Goal: Information Seeking & Learning: Learn about a topic

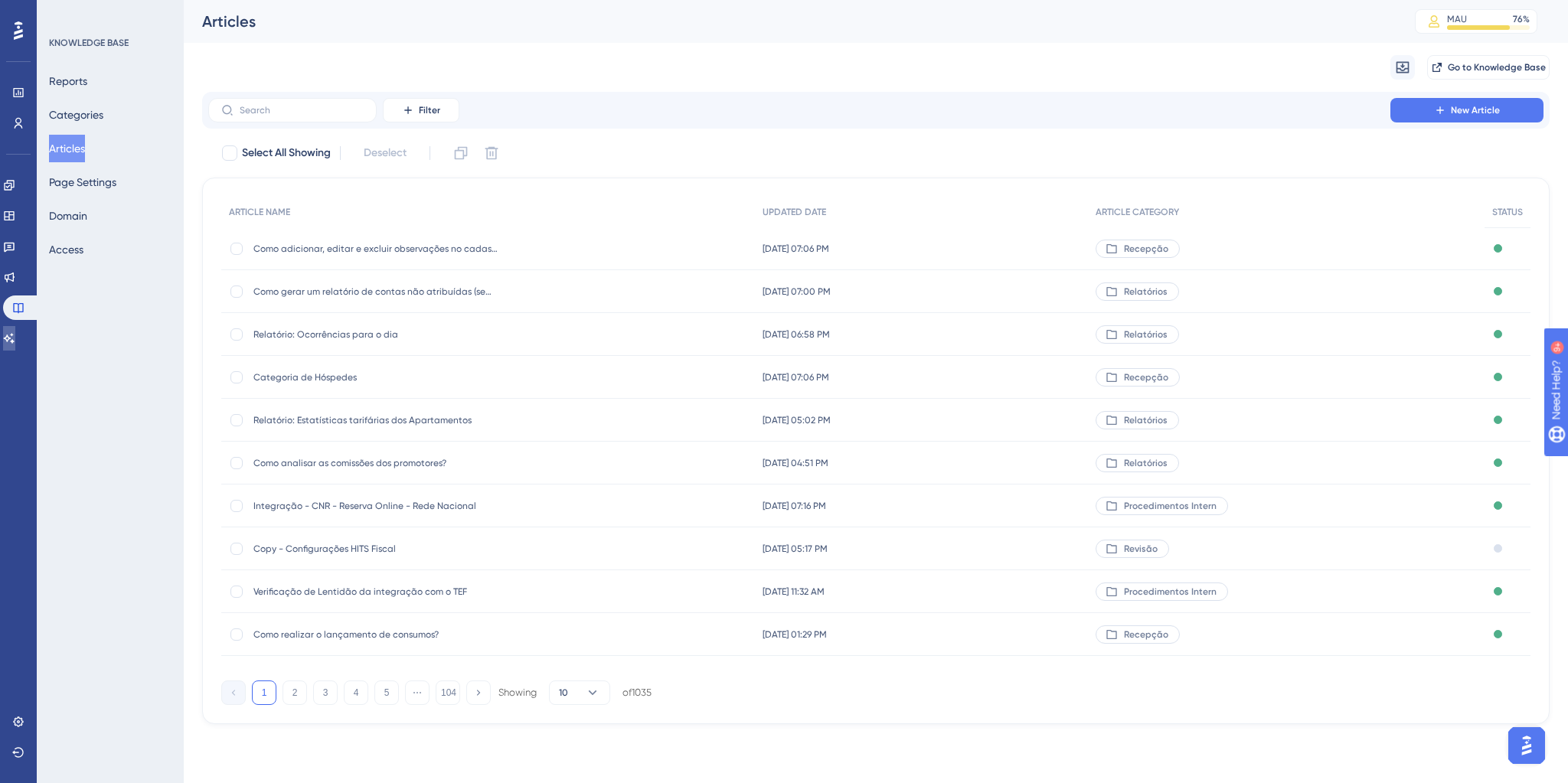
click at [15, 333] on link at bounding box center [8, 338] width 12 height 24
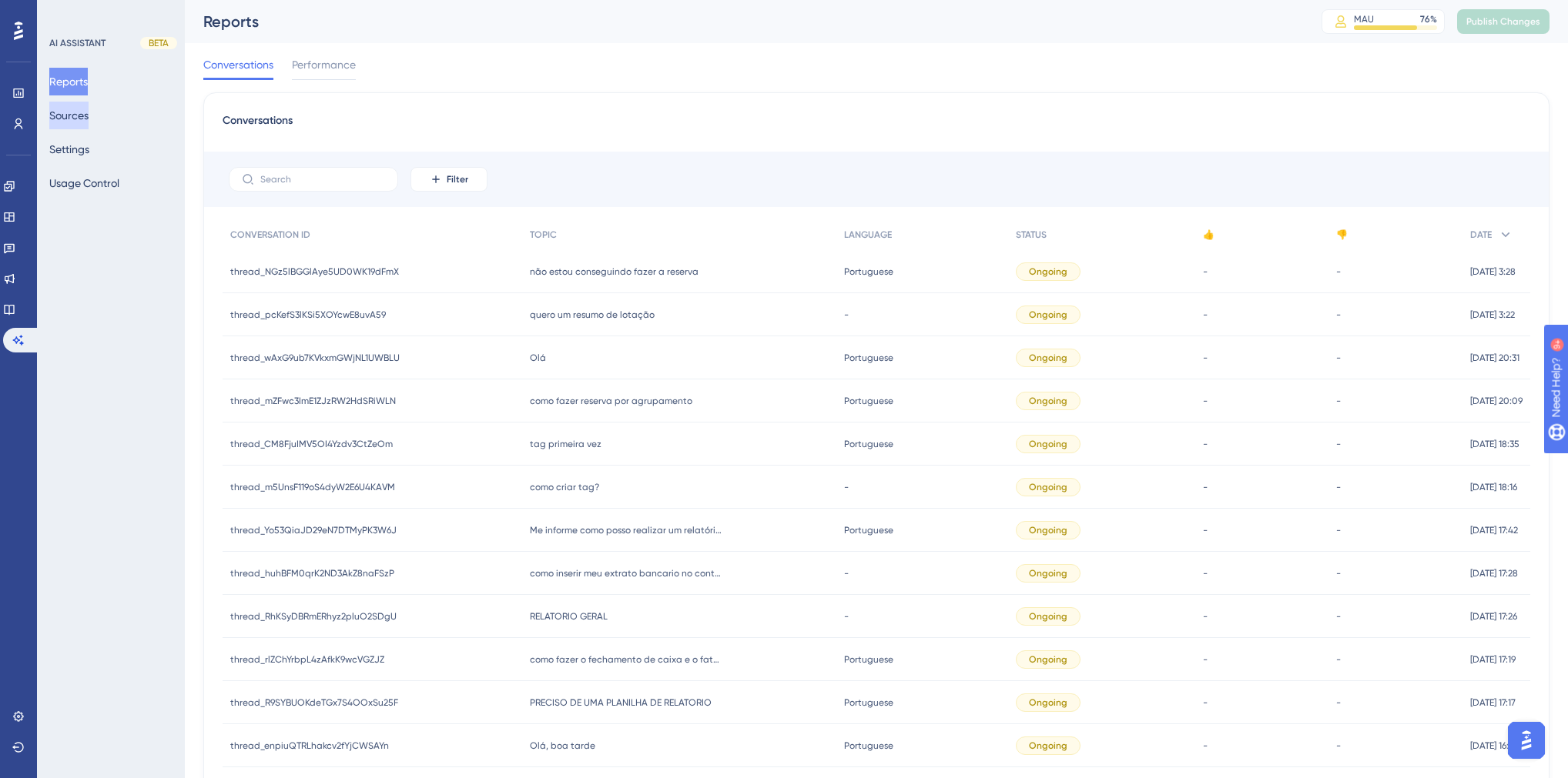
click at [84, 108] on button "Sources" at bounding box center [69, 116] width 39 height 28
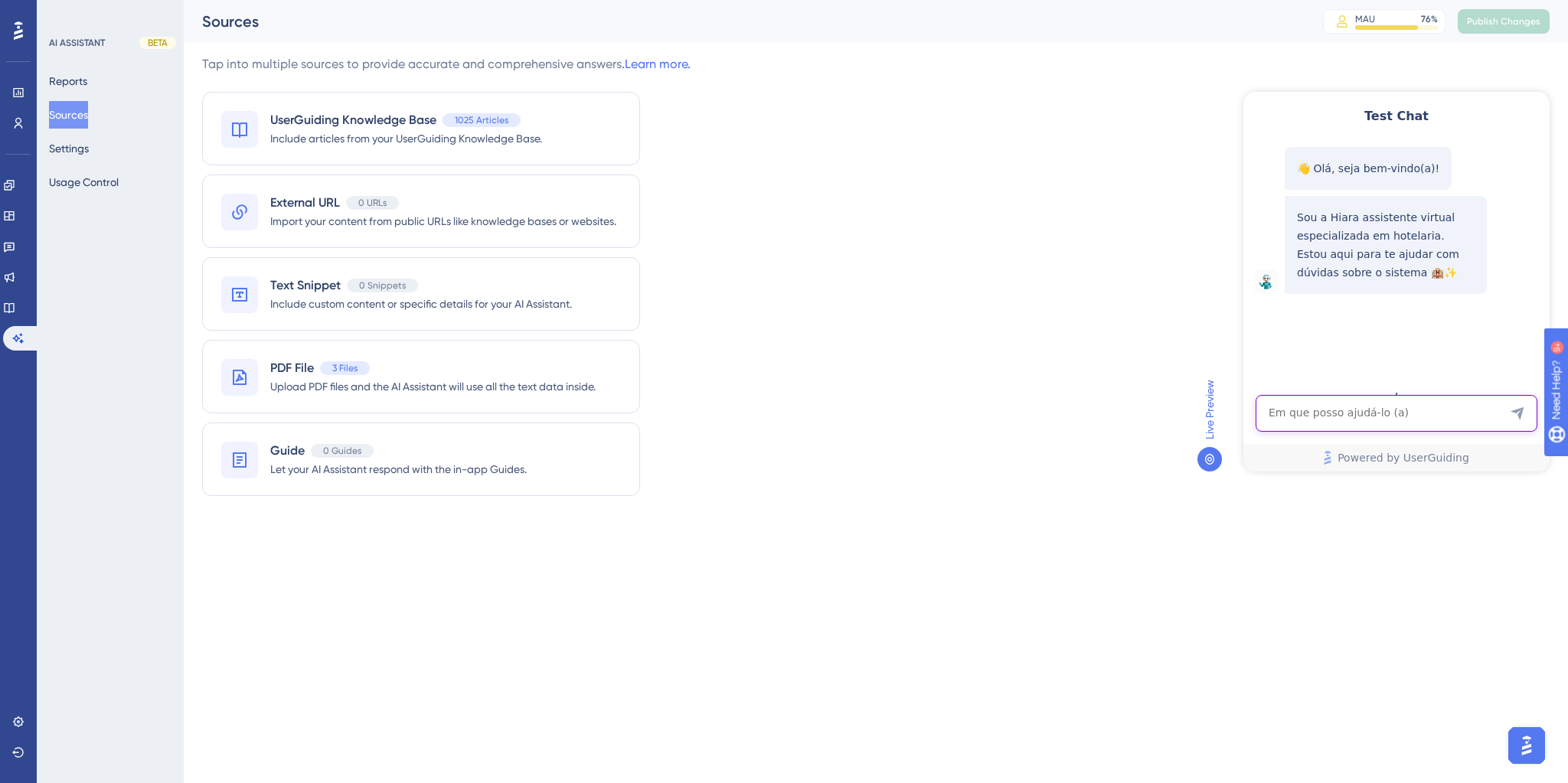
click at [1306, 411] on textarea "AI Assistant Text Input" at bounding box center [1396, 412] width 282 height 36
paste textarea "como ver comissões de promotores de meses seguentes ?"
type textarea "como ver comissões de promotores de meses seguentes ?"
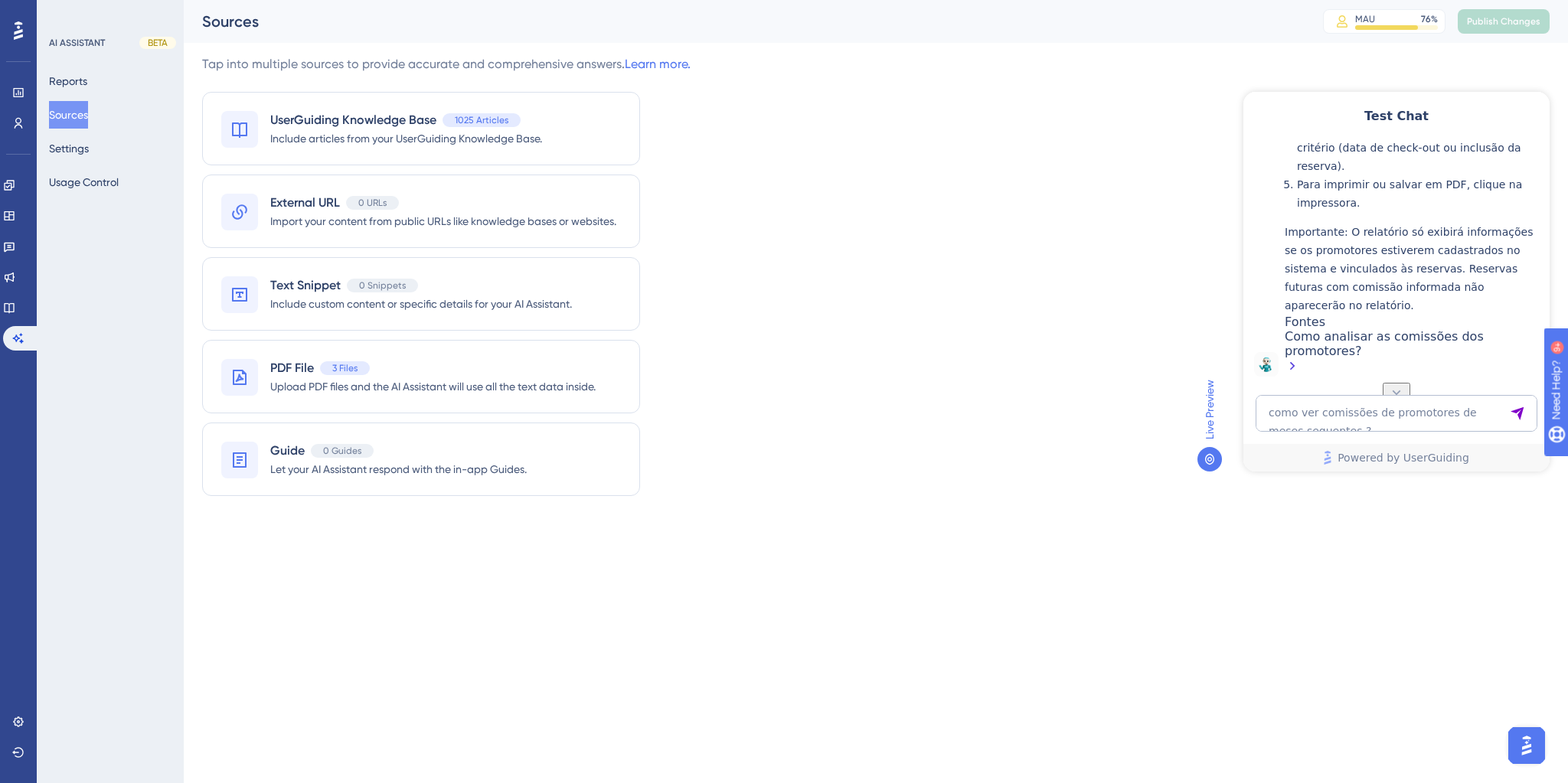
scroll to position [510, 0]
click at [1300, 421] on textarea "como ver comissões de promotores de meses seguentes ?" at bounding box center [1396, 412] width 282 height 36
paste textarea "como colocar como hospede problematico"
type textarea "como colocar como hospede problematico"
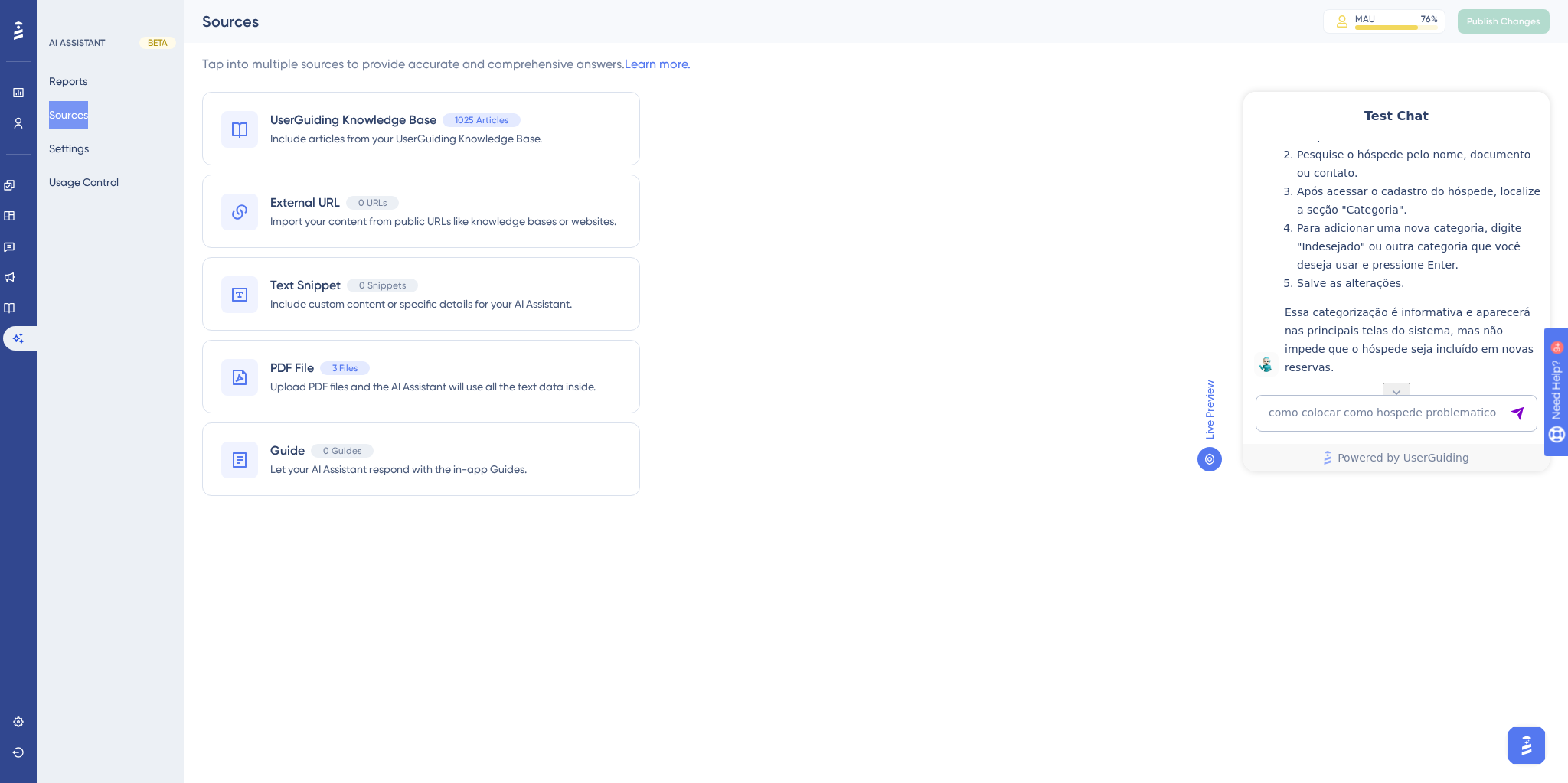
scroll to position [996, 0]
click at [1377, 427] on textarea "como colocar como hospede problematico" at bounding box center [1396, 412] width 282 height 36
paste textarea "Como saber o numero total de diárias vendidas em junho e julho"
type textarea "Como saber o numero total de diárias vendidas em junho e julho"
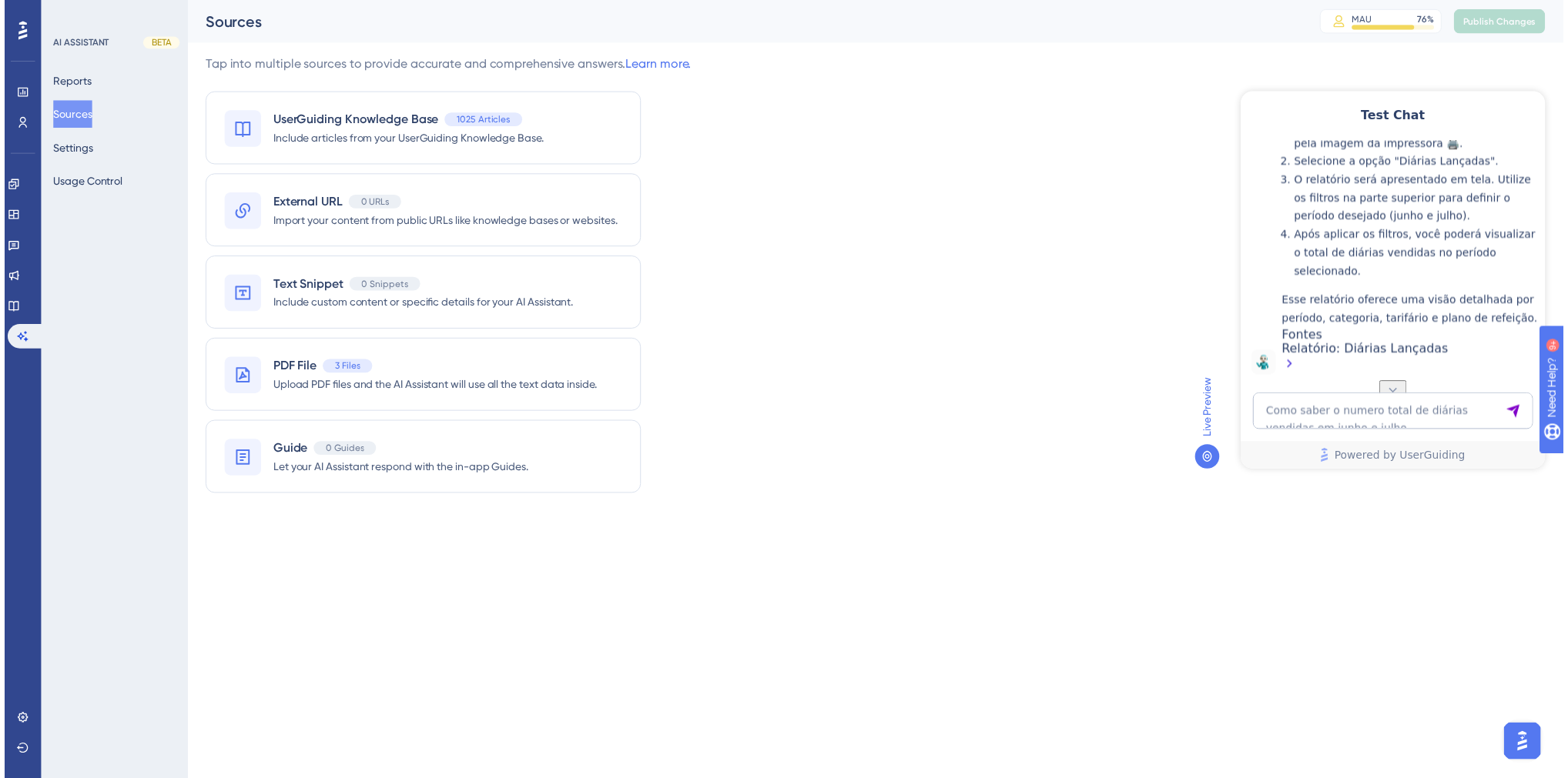
scroll to position [1505, 0]
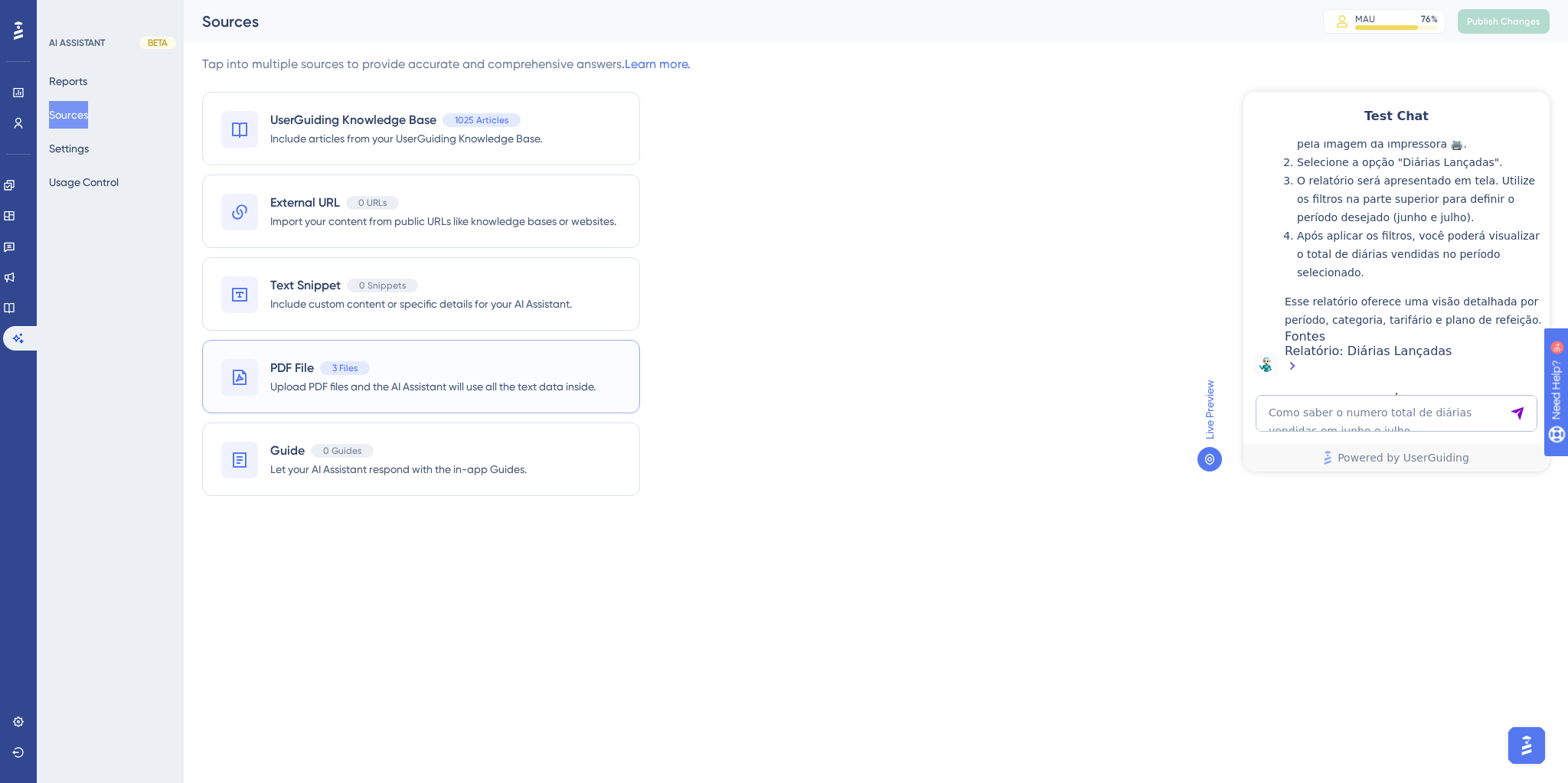
click at [561, 359] on div "PDF File 3 Files" at bounding box center [432, 369] width 325 height 19
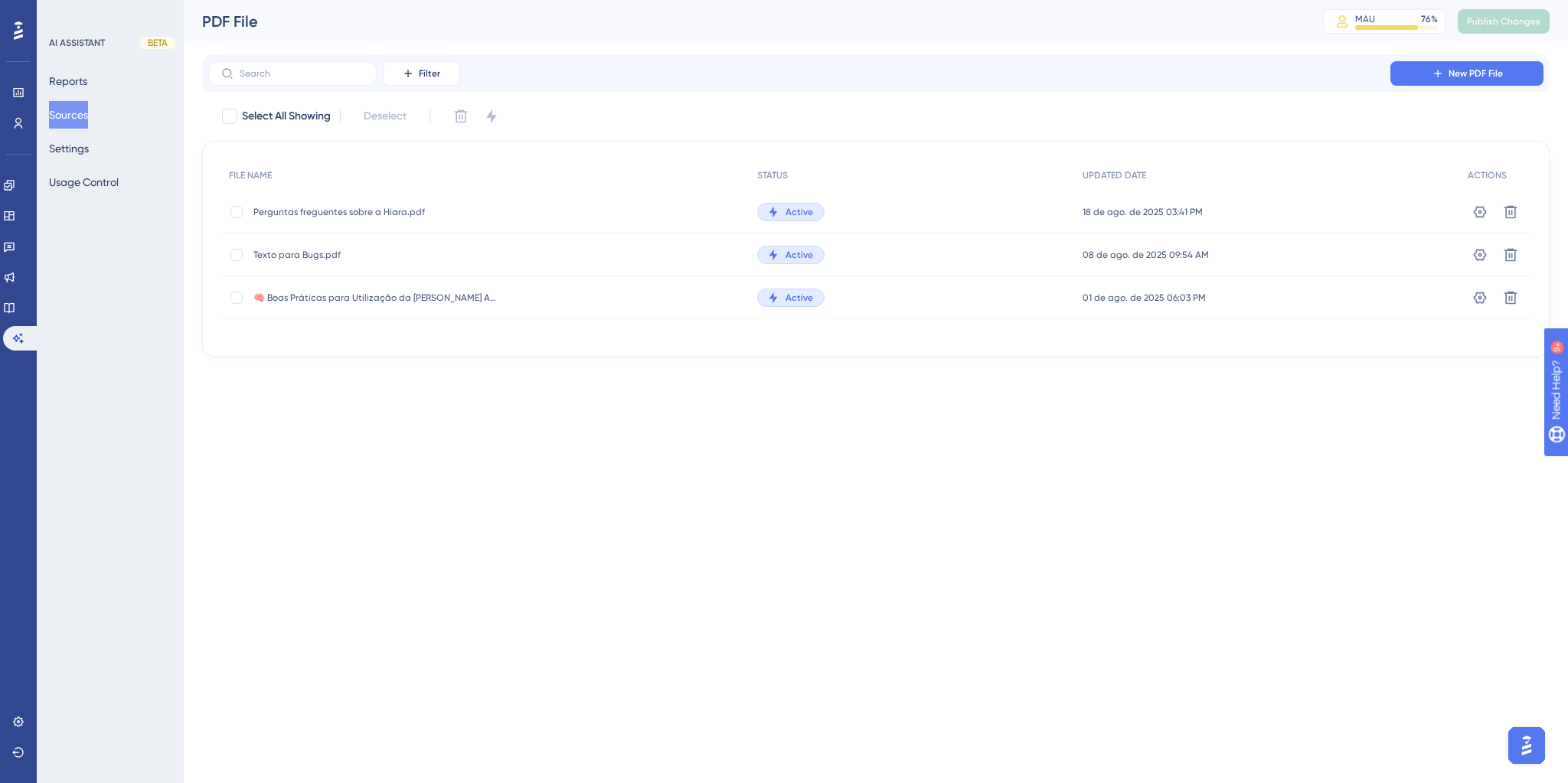
click at [347, 303] on span "🧠 Boas Práticas para Utilização da [PERSON_NAME] Assistente Virtual do HITS.pdf" at bounding box center [375, 297] width 245 height 12
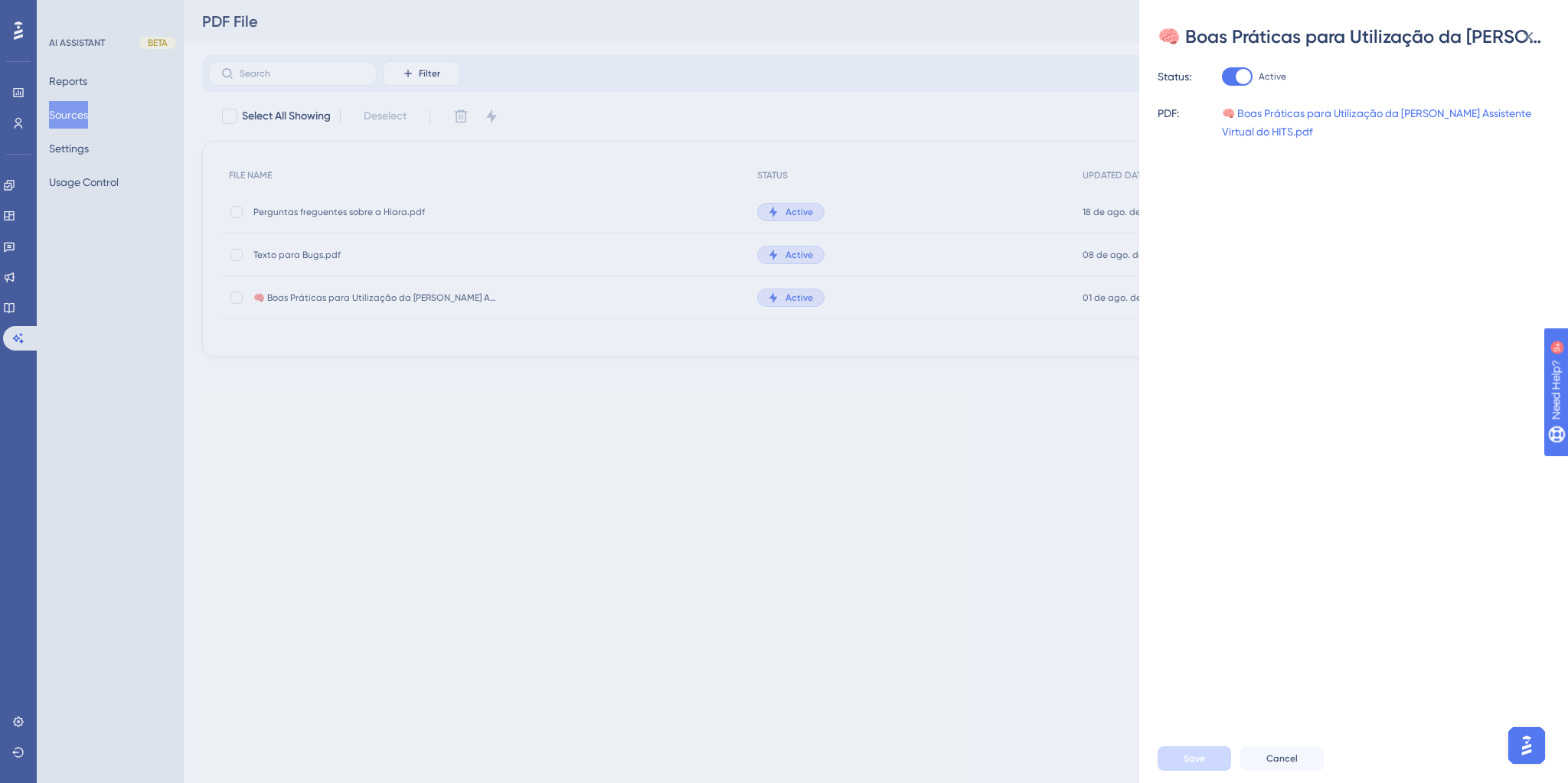
click at [399, 398] on div "🧠 Boas Práticas para Utilização da [PERSON_NAME] Assistente Virtual do HITS.pdf…" at bounding box center [784, 391] width 1568 height 783
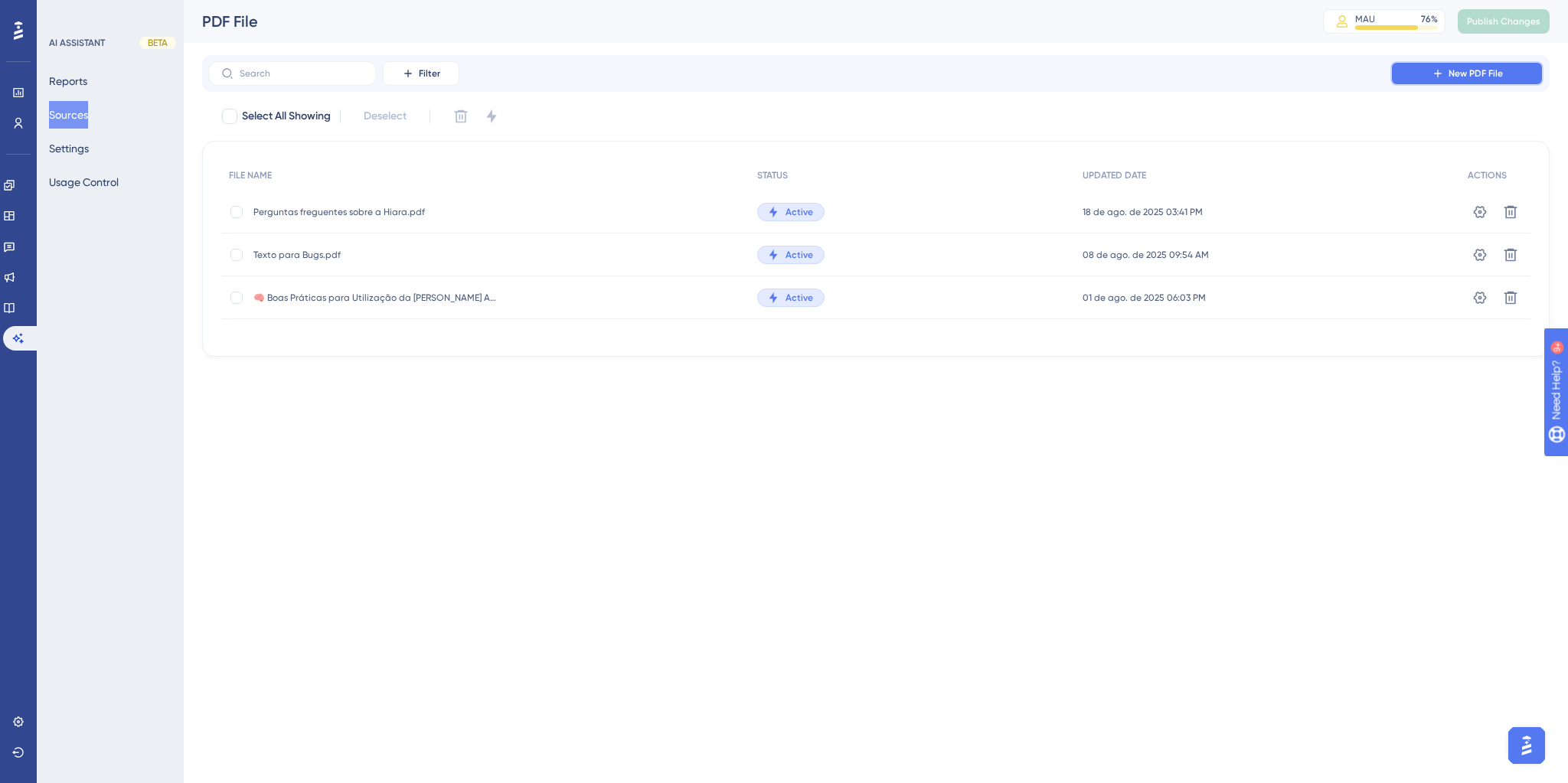
click at [1442, 80] on button "New PDF File" at bounding box center [1467, 74] width 153 height 24
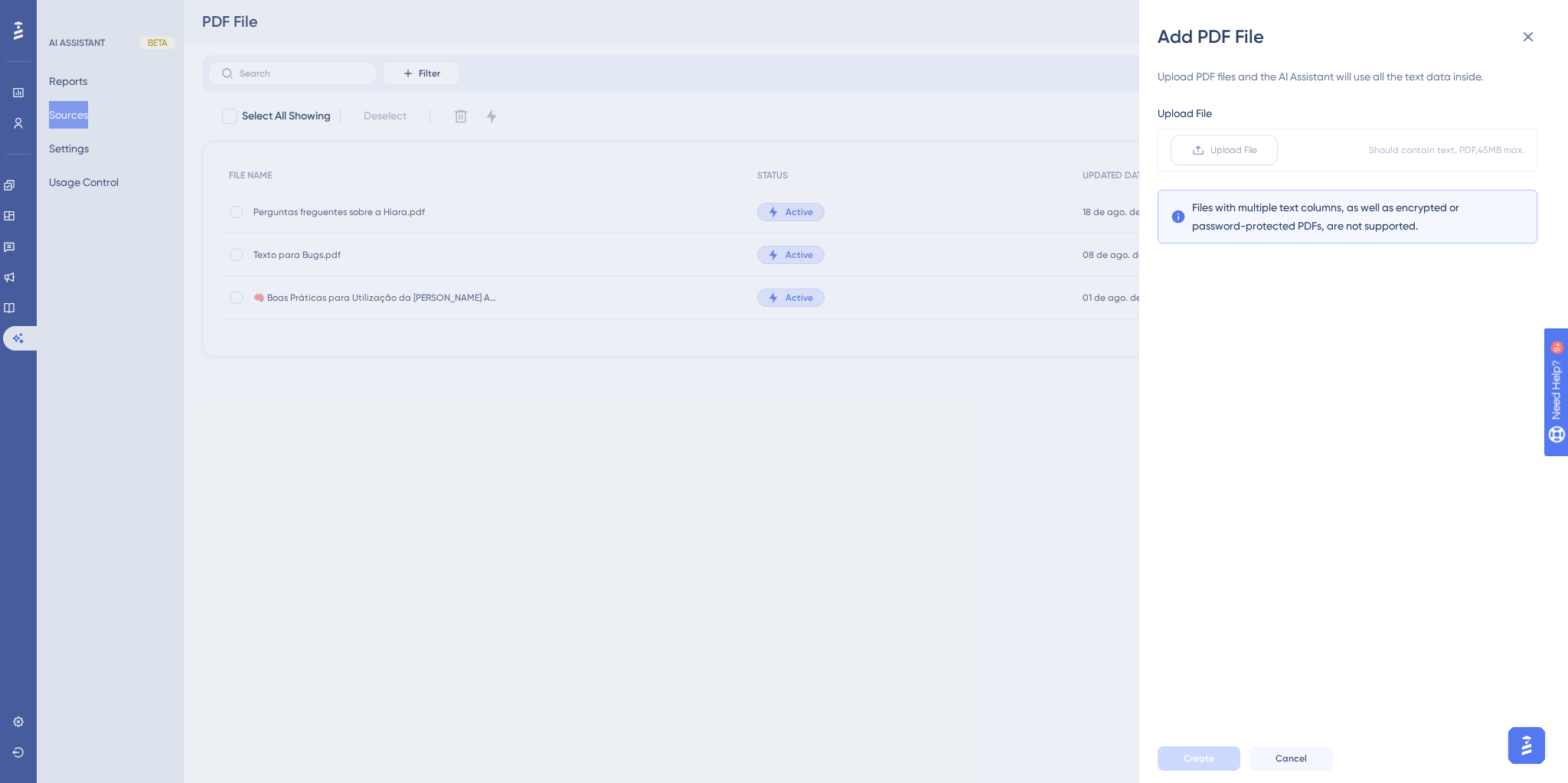
click at [1231, 152] on span "Upload File" at bounding box center [1234, 150] width 47 height 12
click at [1257, 150] on input "Upload File" at bounding box center [1257, 150] width 0 height 0
click at [1216, 750] on button "Create" at bounding box center [1198, 759] width 83 height 24
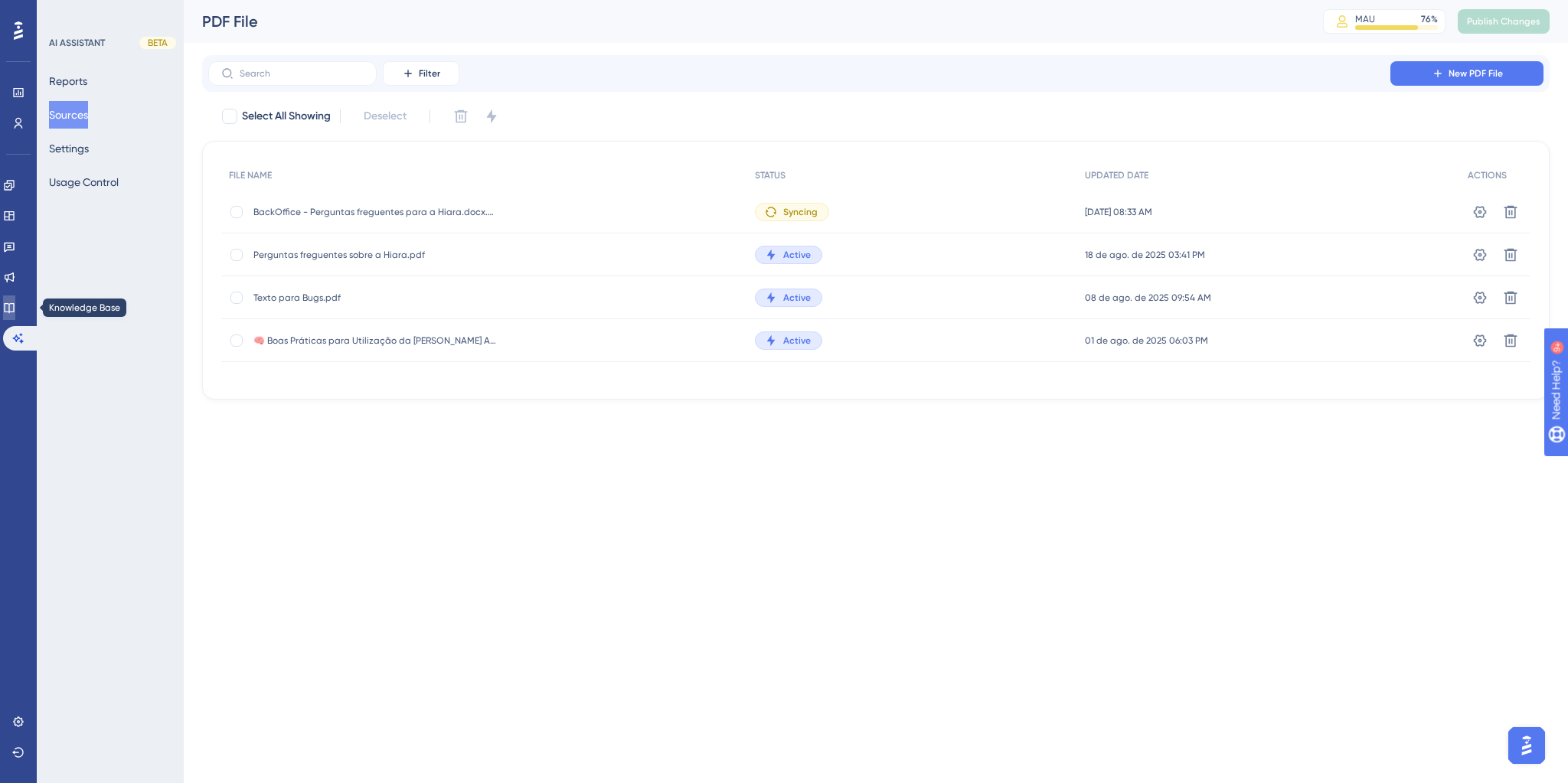
click at [8, 314] on link at bounding box center [8, 307] width 12 height 24
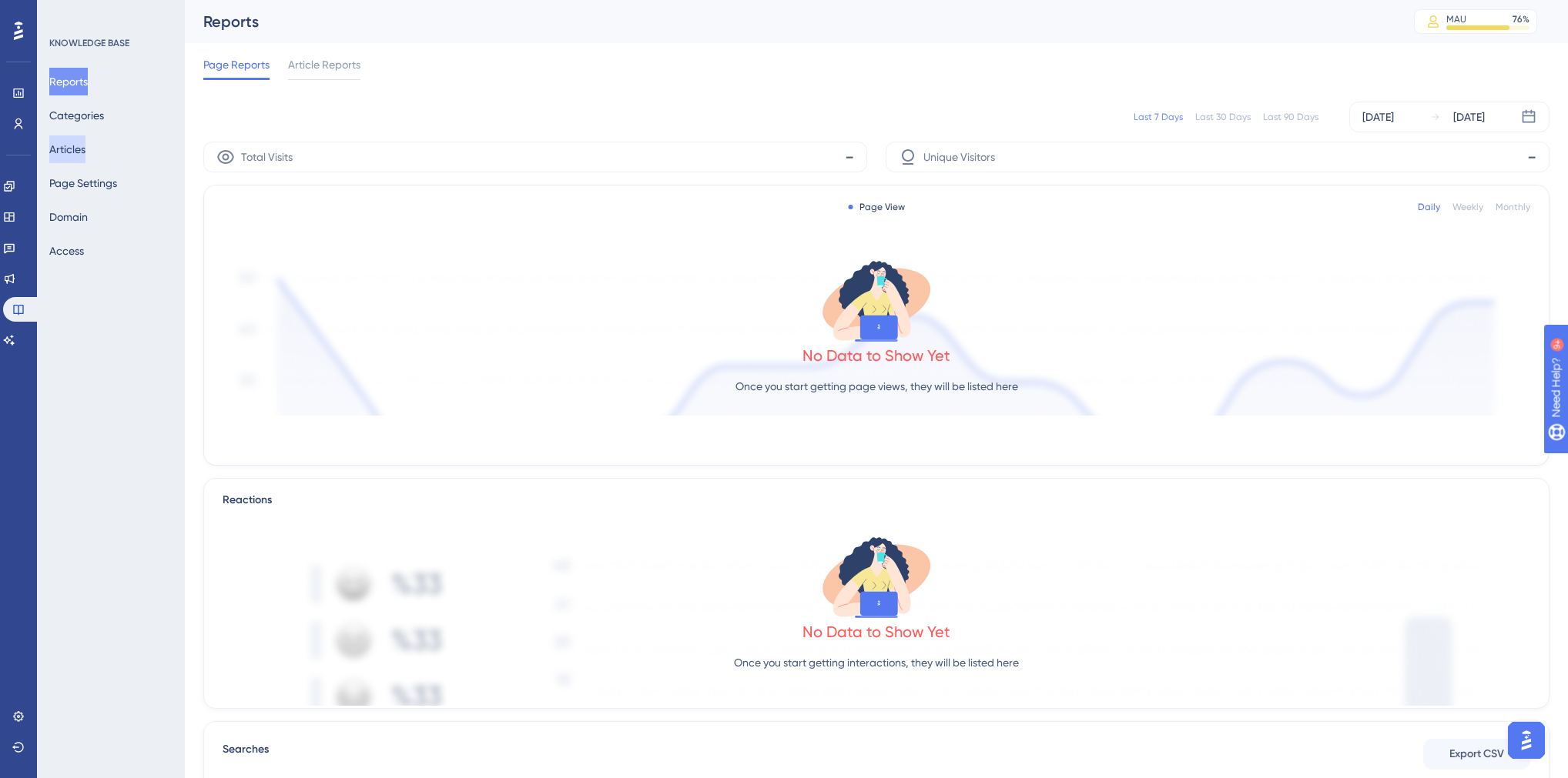
click at [68, 149] on button "Articles" at bounding box center [67, 150] width 37 height 28
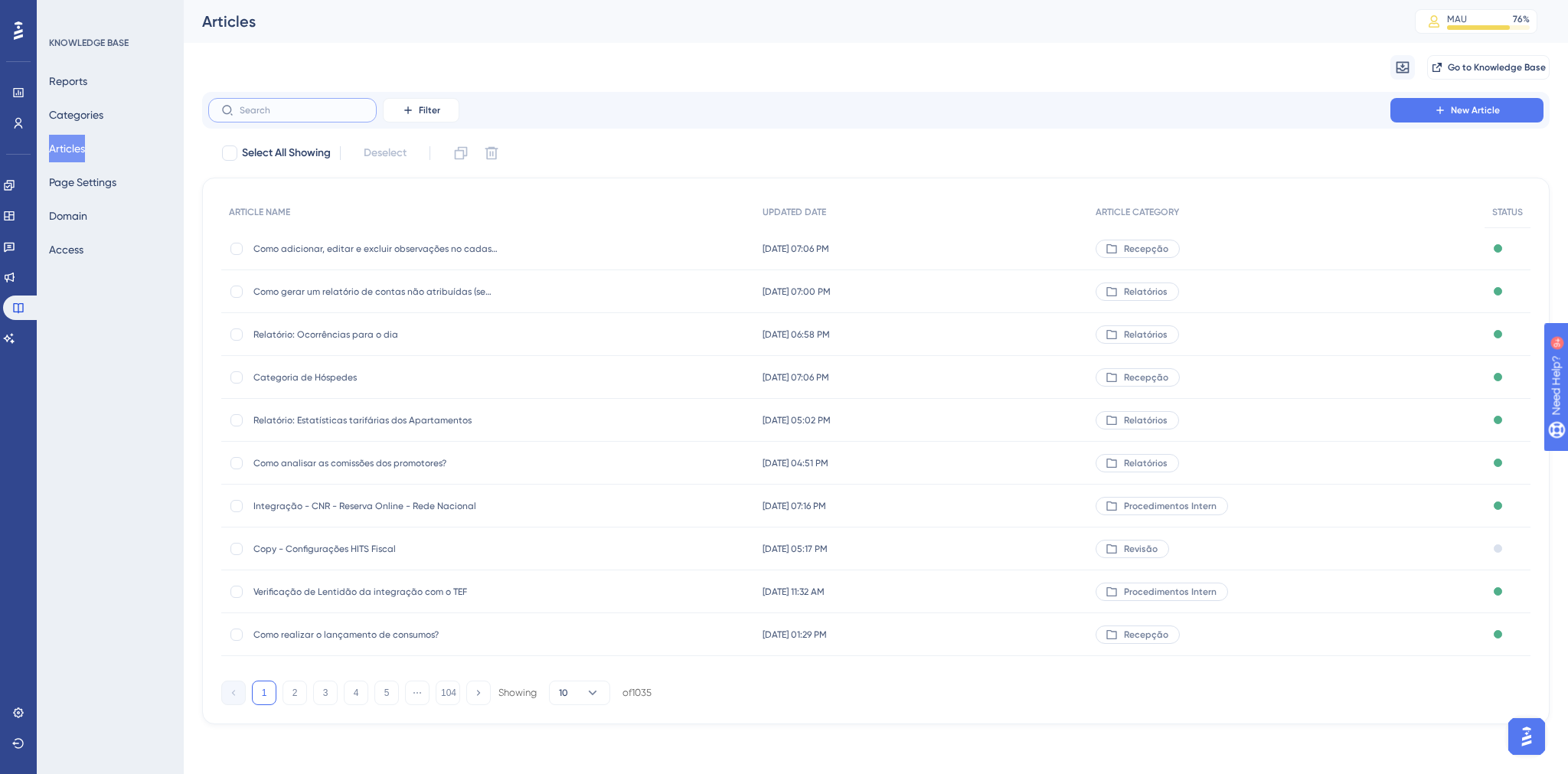
click at [261, 114] on input "text" at bounding box center [301, 111] width 124 height 11
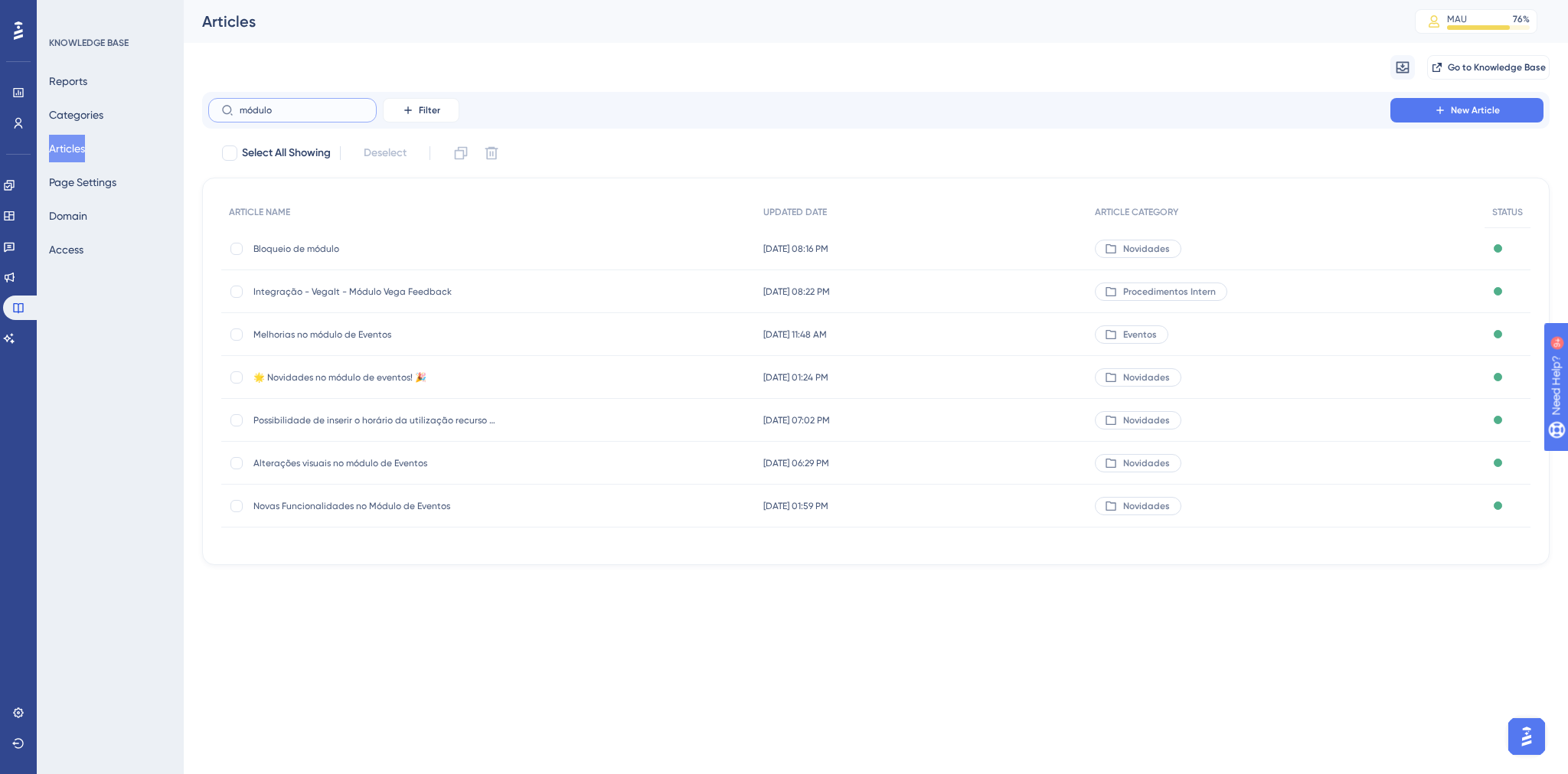
type input "módulo"
click at [315, 252] on span "Bloqueio de módulo" at bounding box center [375, 249] width 245 height 12
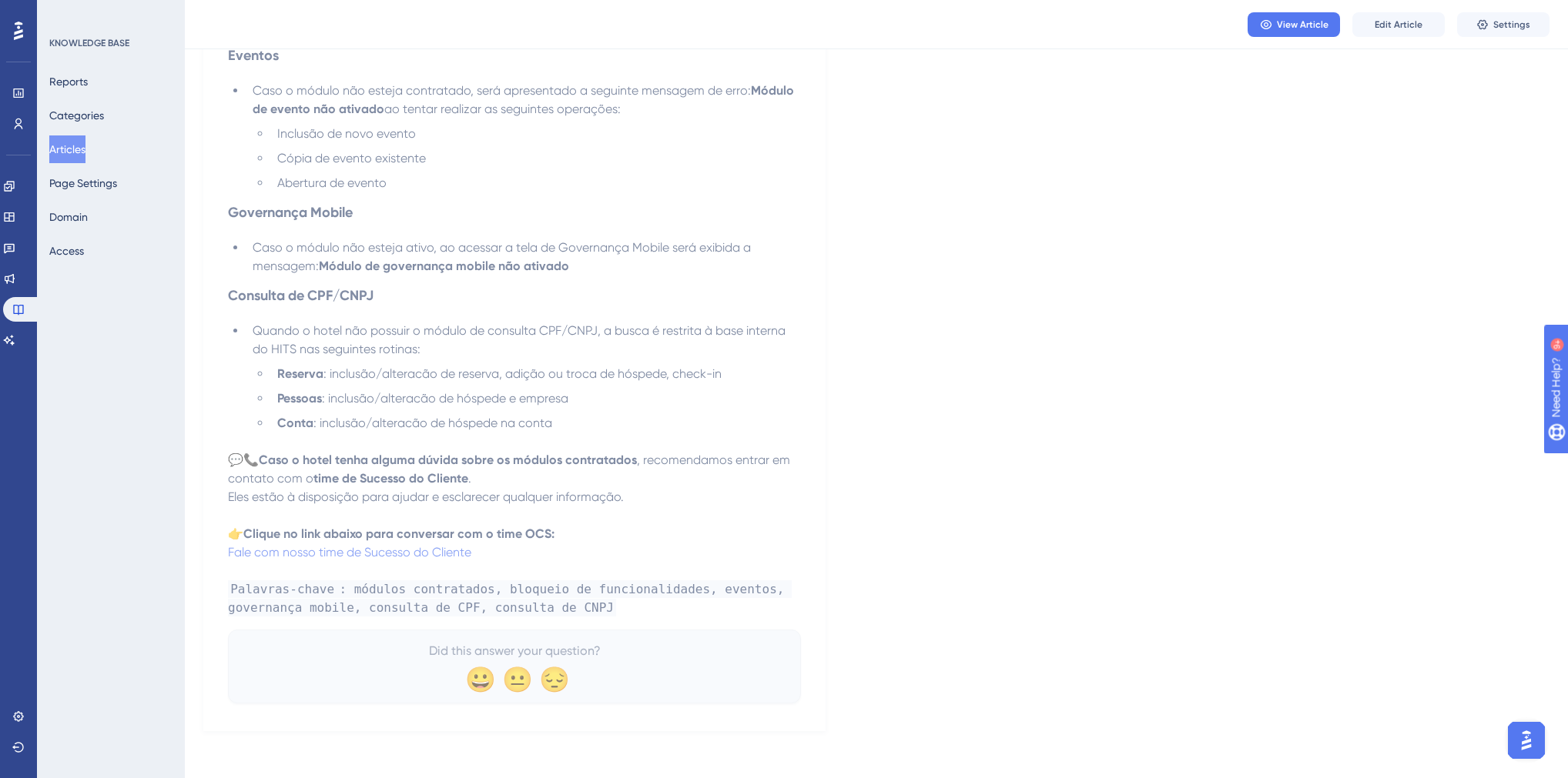
scroll to position [330, 0]
click at [1394, 29] on span "Edit Article" at bounding box center [1398, 24] width 48 height 12
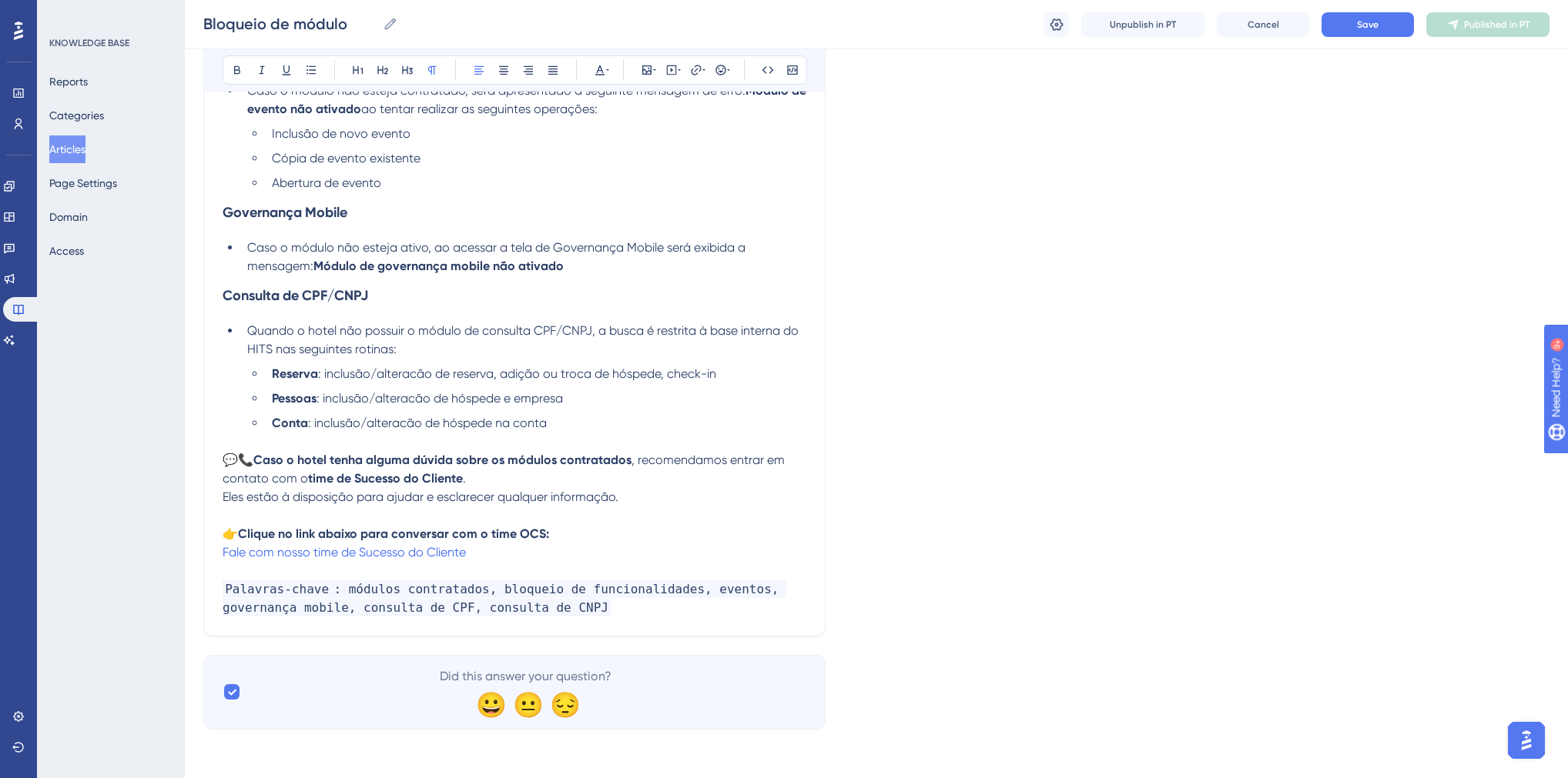
scroll to position [406, 0]
click at [526, 613] on p "Palavras-chave : módulos contratados, bloqueio de funcionalidades, eventos, gov…" at bounding box center [514, 598] width 584 height 37
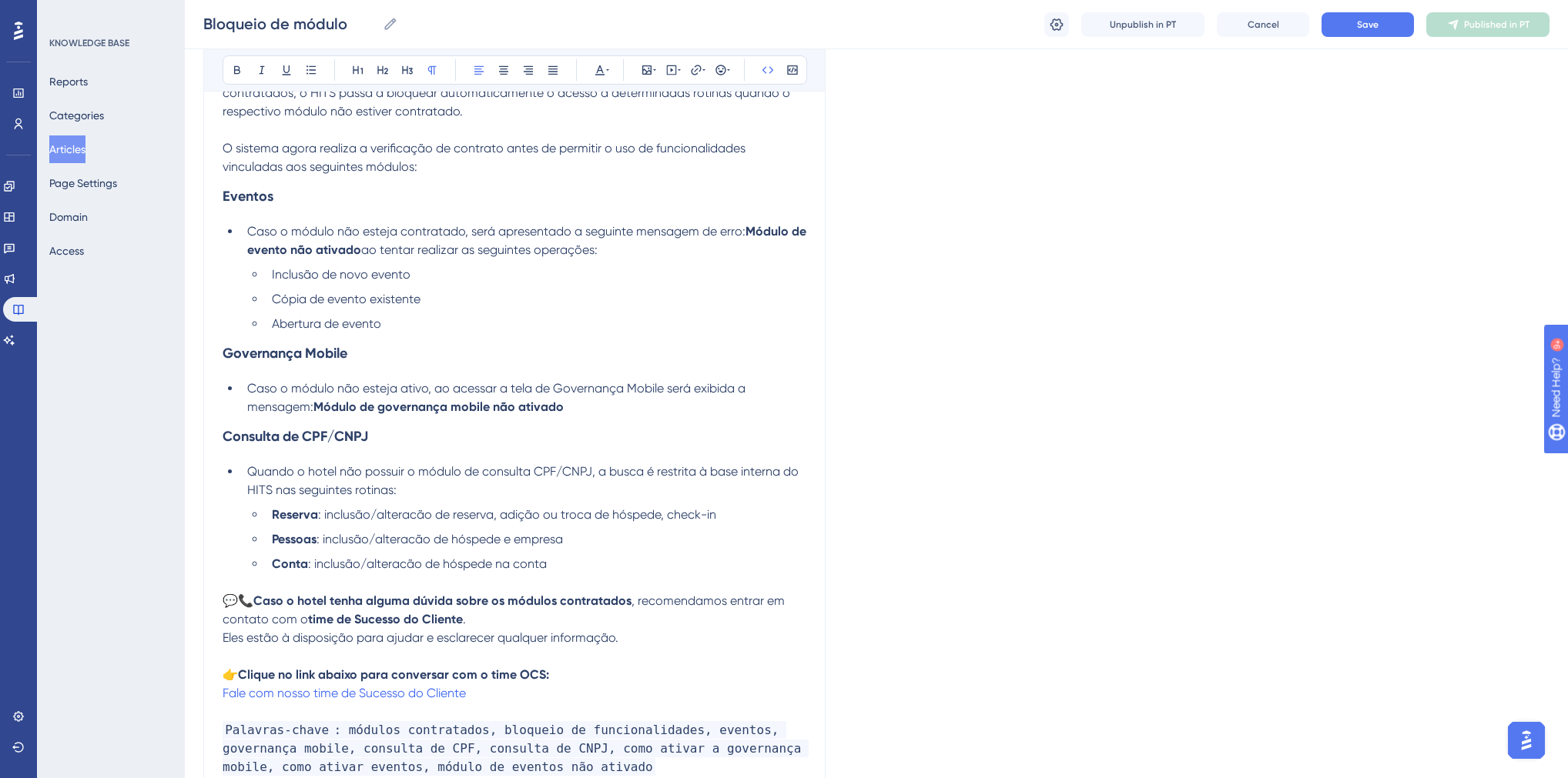
scroll to position [385, 0]
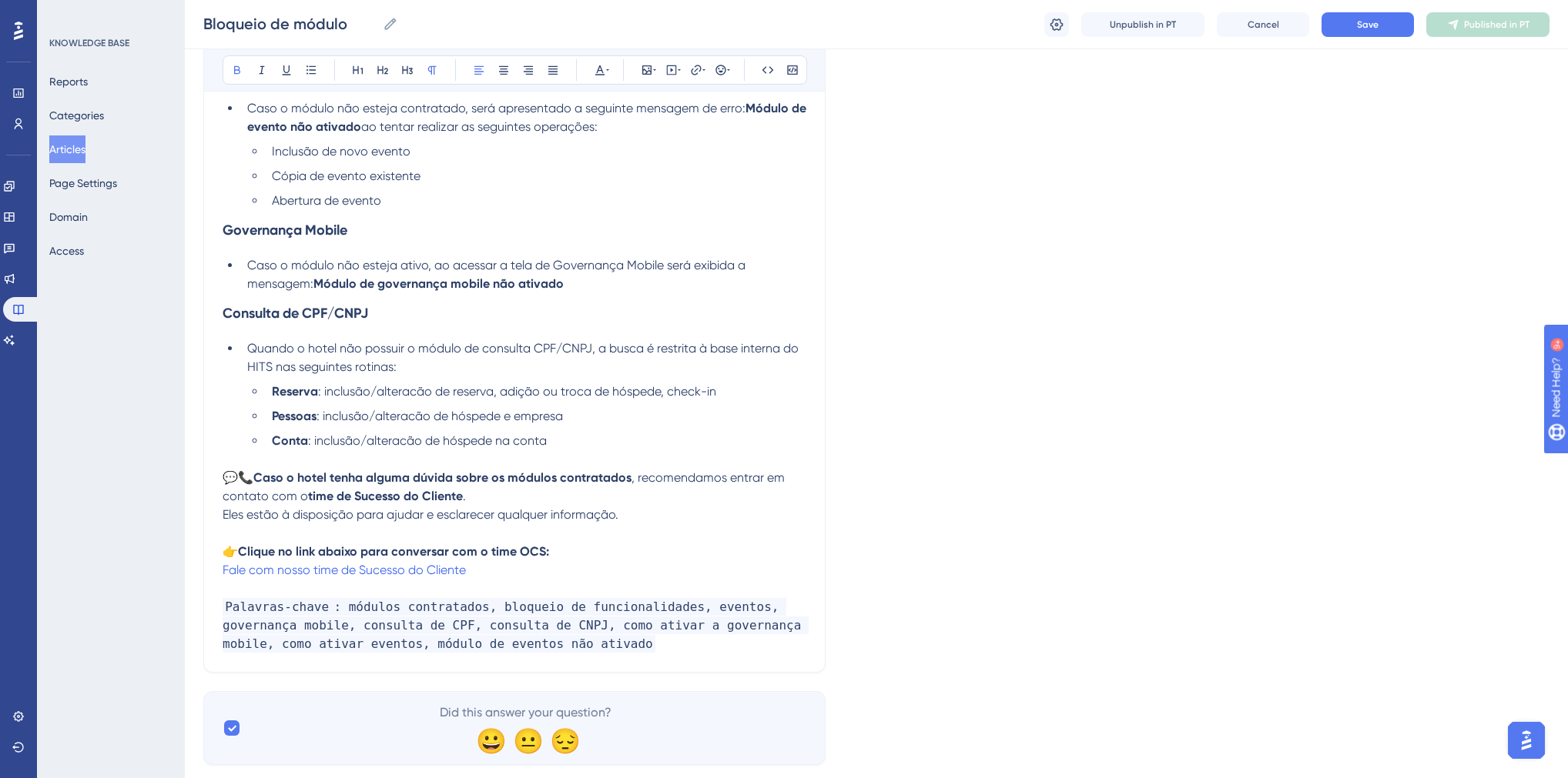
click at [530, 555] on strong "Clique no link abaixo para conversar com o time OCS:" at bounding box center [393, 551] width 311 height 15
click at [511, 577] on p "Fale com nosso time de Sucesso do Cliente" at bounding box center [514, 570] width 584 height 19
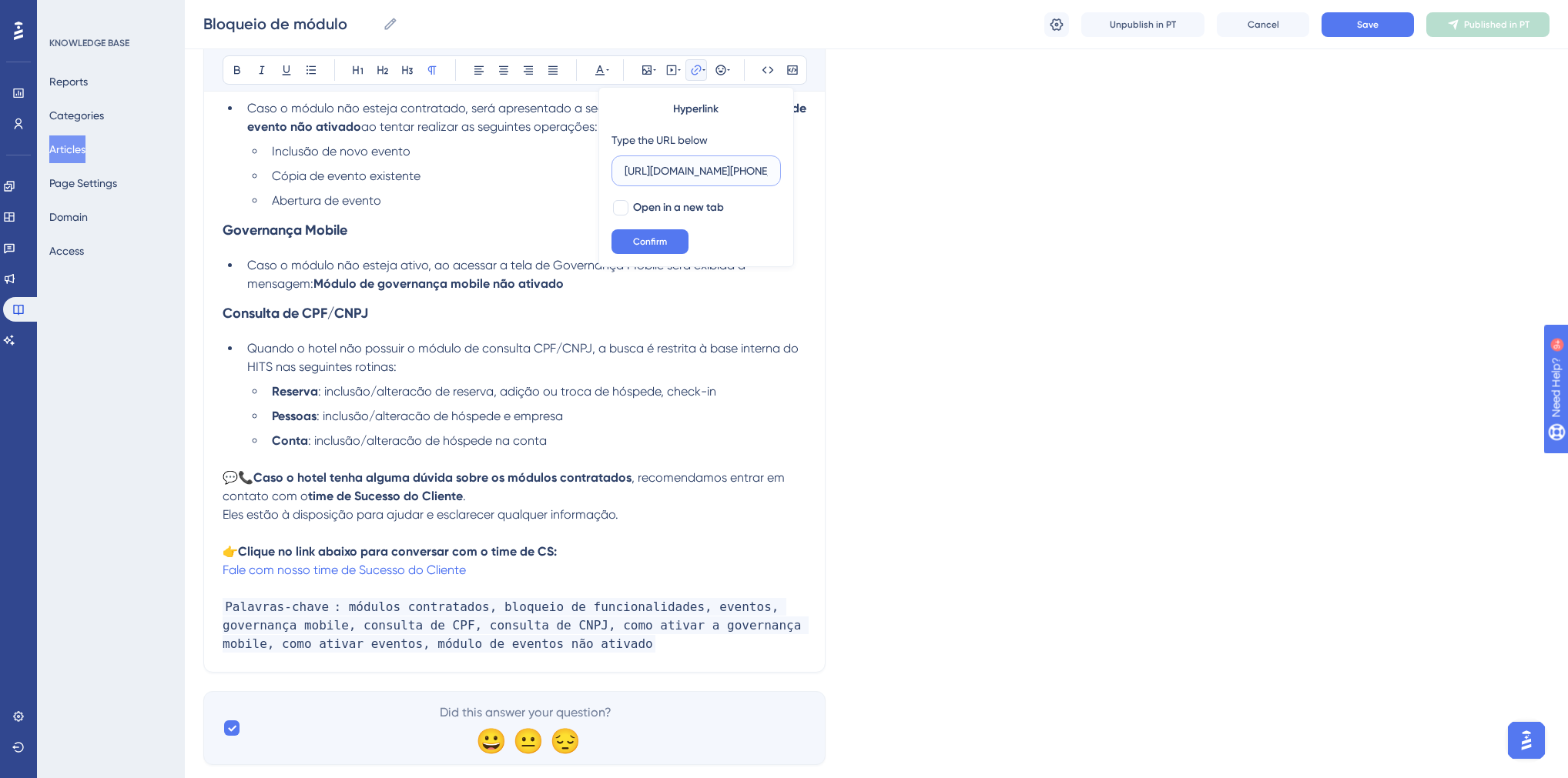
scroll to position [0, 136]
click at [564, 577] on p "Fale com nosso time de Sucesso do Cliente" at bounding box center [514, 570] width 584 height 19
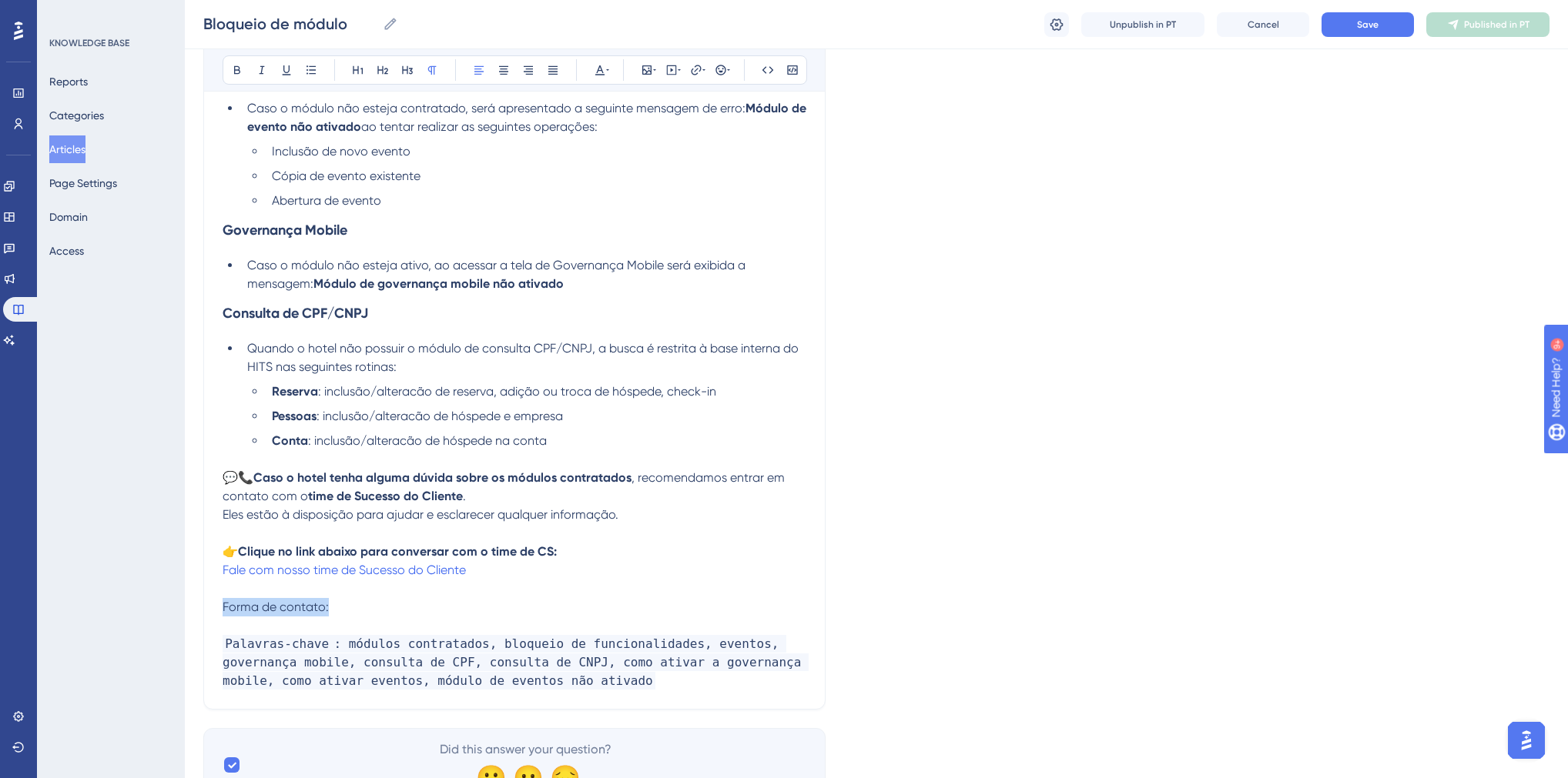
drag, startPoint x: 334, startPoint y: 615, endPoint x: 214, endPoint y: 609, distance: 120.1
click at [214, 609] on div "Bloqueio de módulo Bold Italic Underline Bullet Point Heading 1 Heading 2 Headi…" at bounding box center [514, 248] width 622 height 922
click at [390, 614] on p "Telefone WhatsApp:" at bounding box center [514, 608] width 584 height 19
click at [388, 614] on p "Telefone WhatsApp:" at bounding box center [514, 608] width 584 height 19
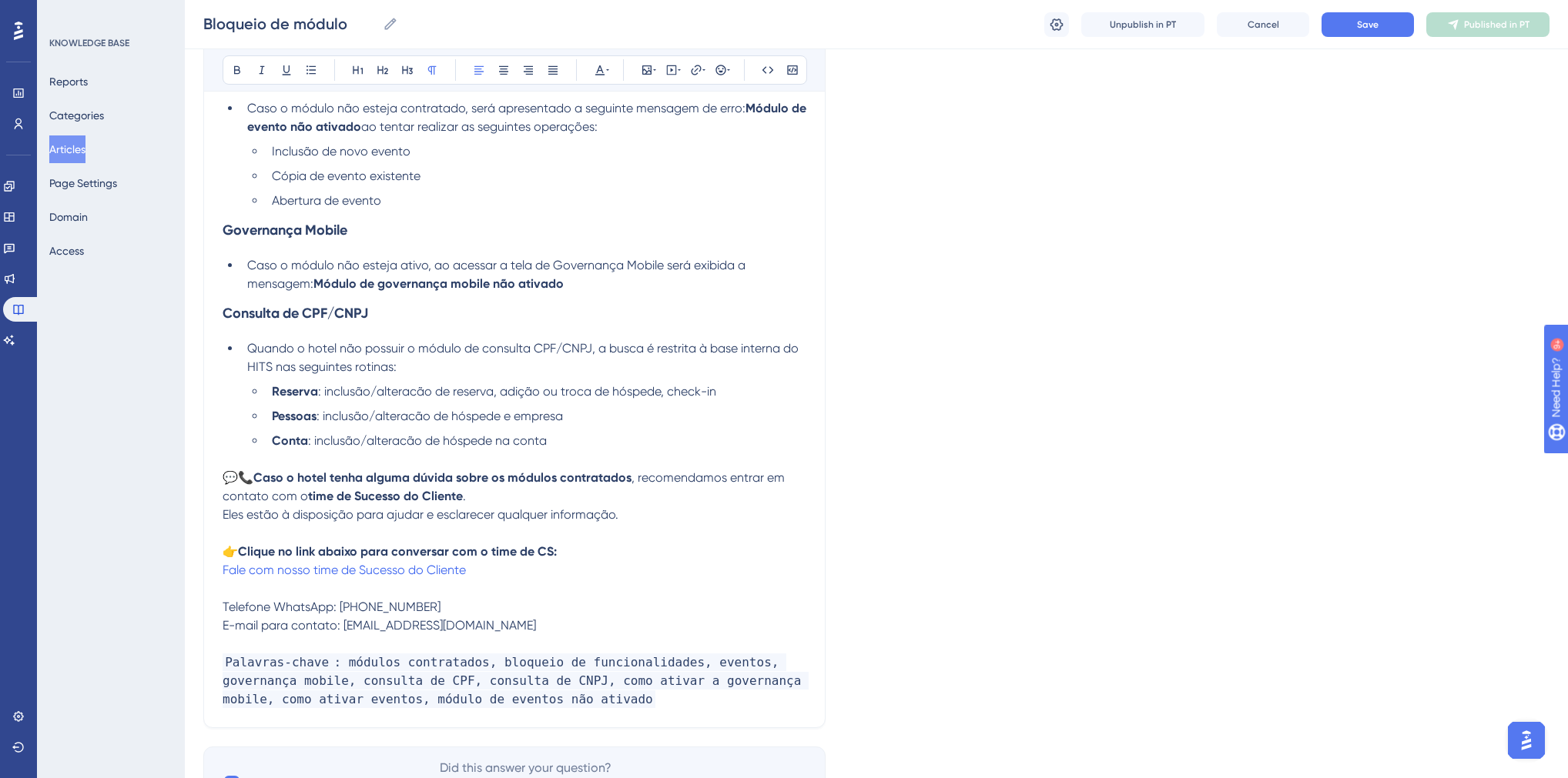
drag, startPoint x: 505, startPoint y: 632, endPoint x: 345, endPoint y: 632, distance: 160.0
click at [345, 632] on p "E-mail para contato: [EMAIL_ADDRESS][DOMAIN_NAME]" at bounding box center [514, 626] width 584 height 19
copy span "[EMAIL_ADDRESS][DOMAIN_NAME]"
click at [697, 76] on icon at bounding box center [696, 69] width 12 height 12
drag, startPoint x: 648, startPoint y: 175, endPoint x: 592, endPoint y: 172, distance: 56.1
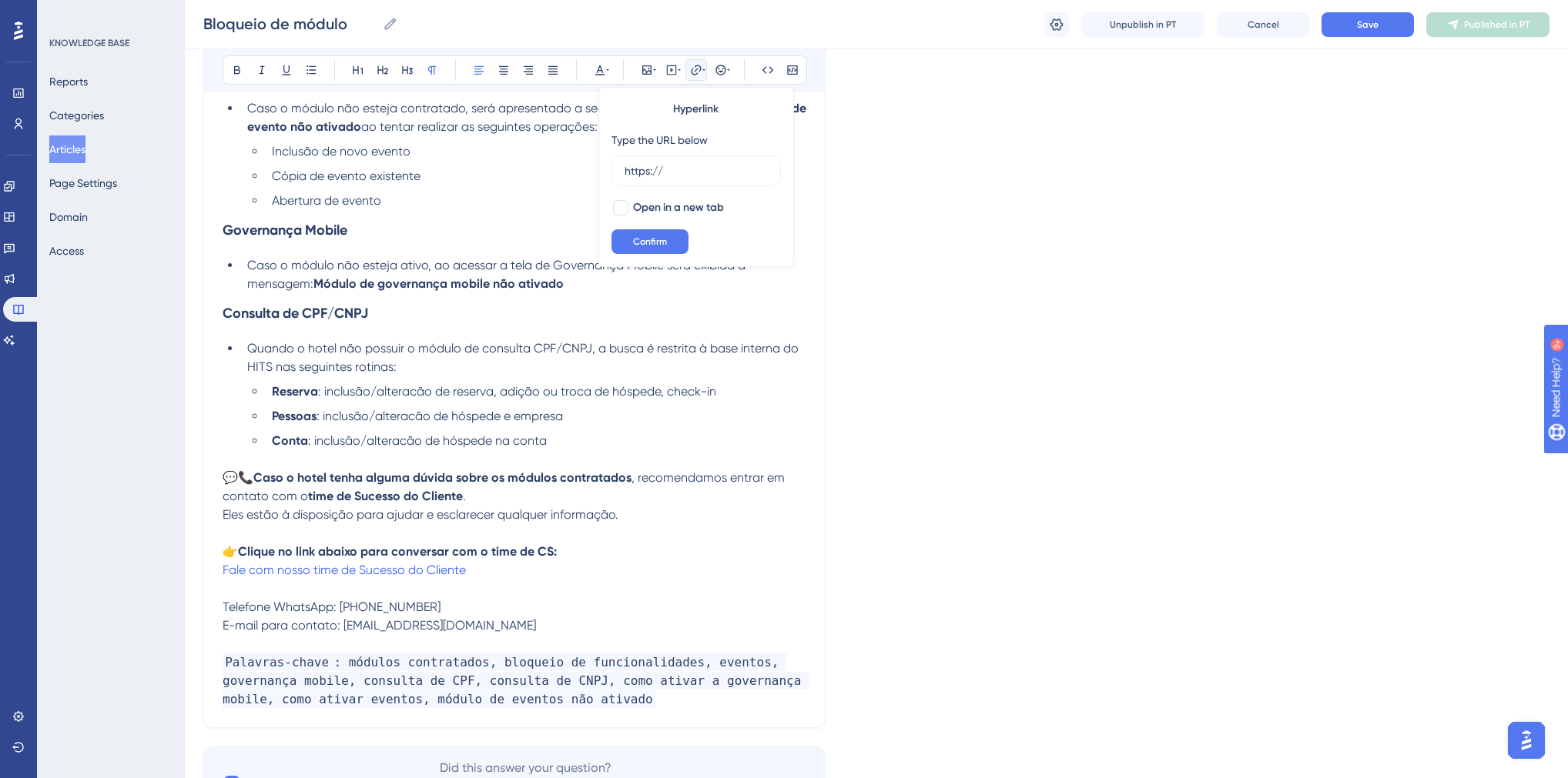
click at [592, 172] on div "Bold Italic Underline Bullet Point Heading 1 Heading 2 Heading 3 Normal Align L…" at bounding box center [514, 295] width 584 height 829
click at [703, 74] on icon at bounding box center [703, 69] width 3 height 12
drag, startPoint x: 665, startPoint y: 168, endPoint x: 626, endPoint y: 169, distance: 39.0
click at [626, 169] on input "https://" at bounding box center [696, 170] width 143 height 17
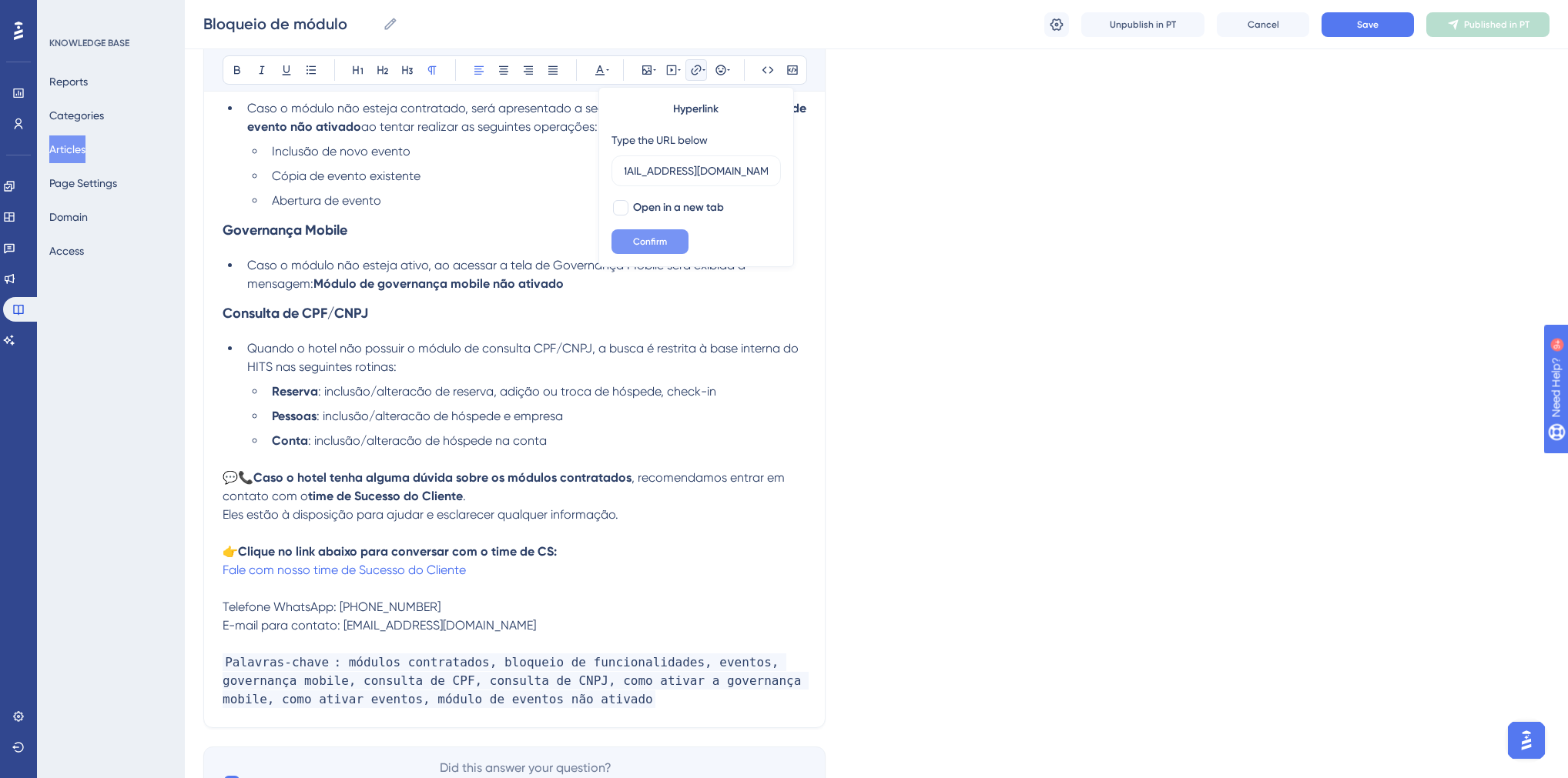
type input "[EMAIL_ADDRESS][DOMAIN_NAME]"
click at [660, 243] on span "Confirm" at bounding box center [650, 242] width 34 height 12
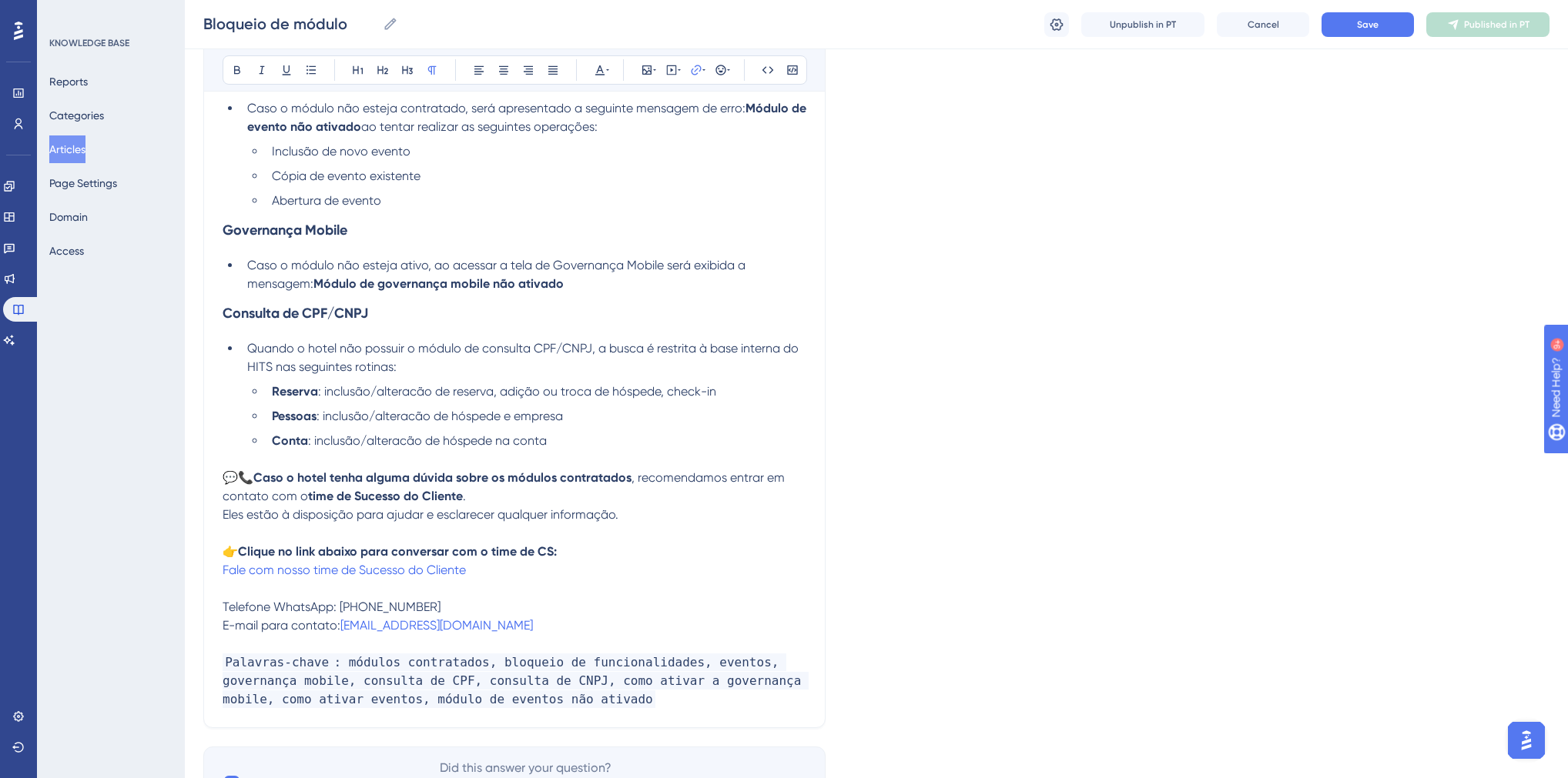
click at [622, 490] on p "💬📞 Caso o hotel tenha alguma dúvida sobre os módulos contratados , recomendamos…" at bounding box center [514, 496] width 584 height 55
drag, startPoint x: 336, startPoint y: 611, endPoint x: 224, endPoint y: 614, distance: 112.0
click at [224, 614] on span "Telefone WhatsApp: [PHONE_NUMBER]" at bounding box center [332, 607] width 218 height 15
drag, startPoint x: 335, startPoint y: 631, endPoint x: 219, endPoint y: 625, distance: 116.2
click at [223, 625] on span "E-mail para contato:" at bounding box center [282, 625] width 118 height 15
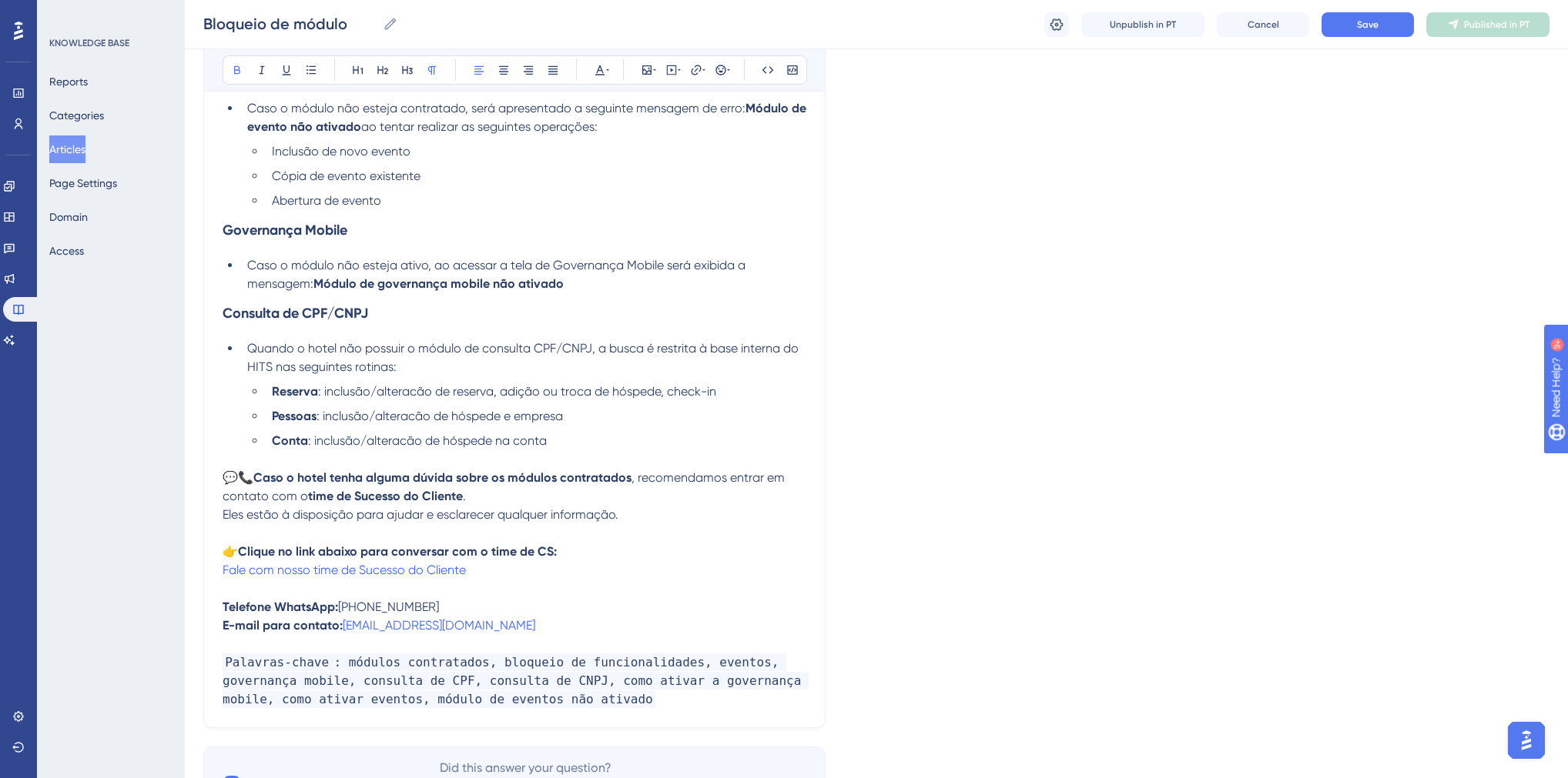
click at [745, 491] on p "💬📞 Caso o hotel tenha alguma dúvida sobre os módulos contratados , recomendamos…" at bounding box center [514, 496] width 584 height 55
click at [1379, 26] on button "Save" at bounding box center [1368, 24] width 93 height 24
click at [1512, 23] on span "Publish in PT" at bounding box center [1497, 24] width 54 height 12
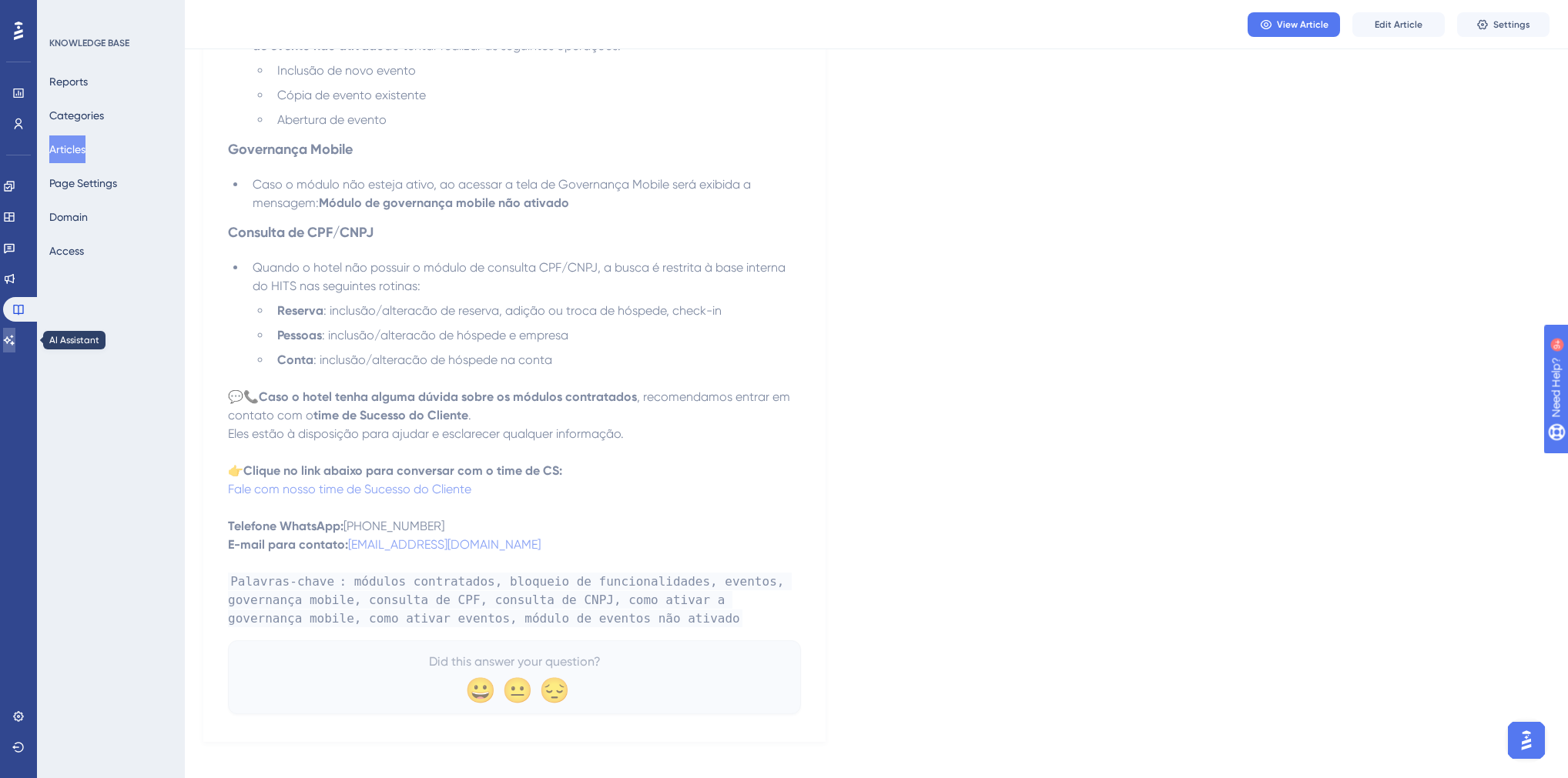
click at [15, 345] on link at bounding box center [8, 340] width 12 height 24
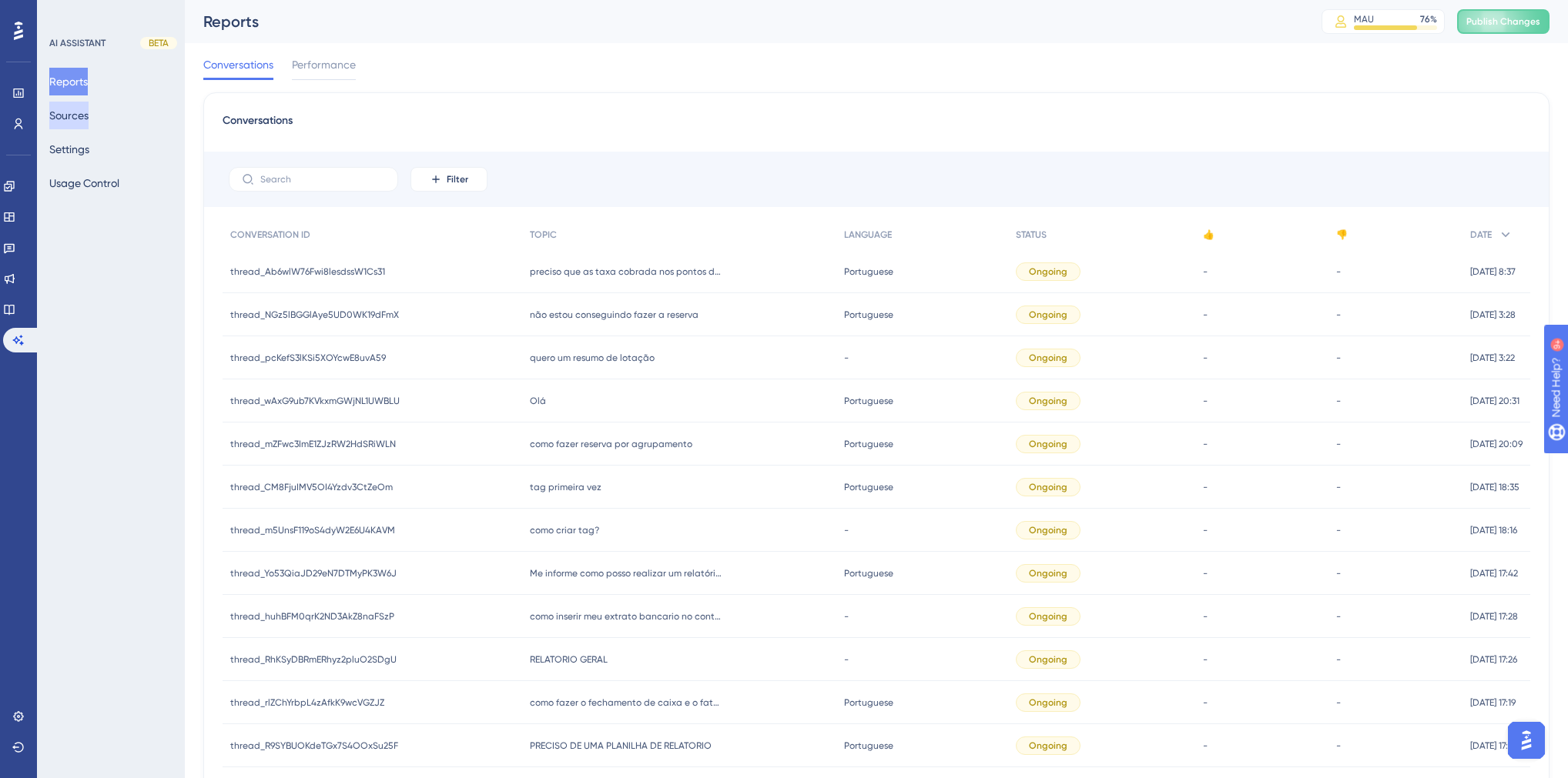
click at [78, 122] on button "Sources" at bounding box center [69, 116] width 39 height 28
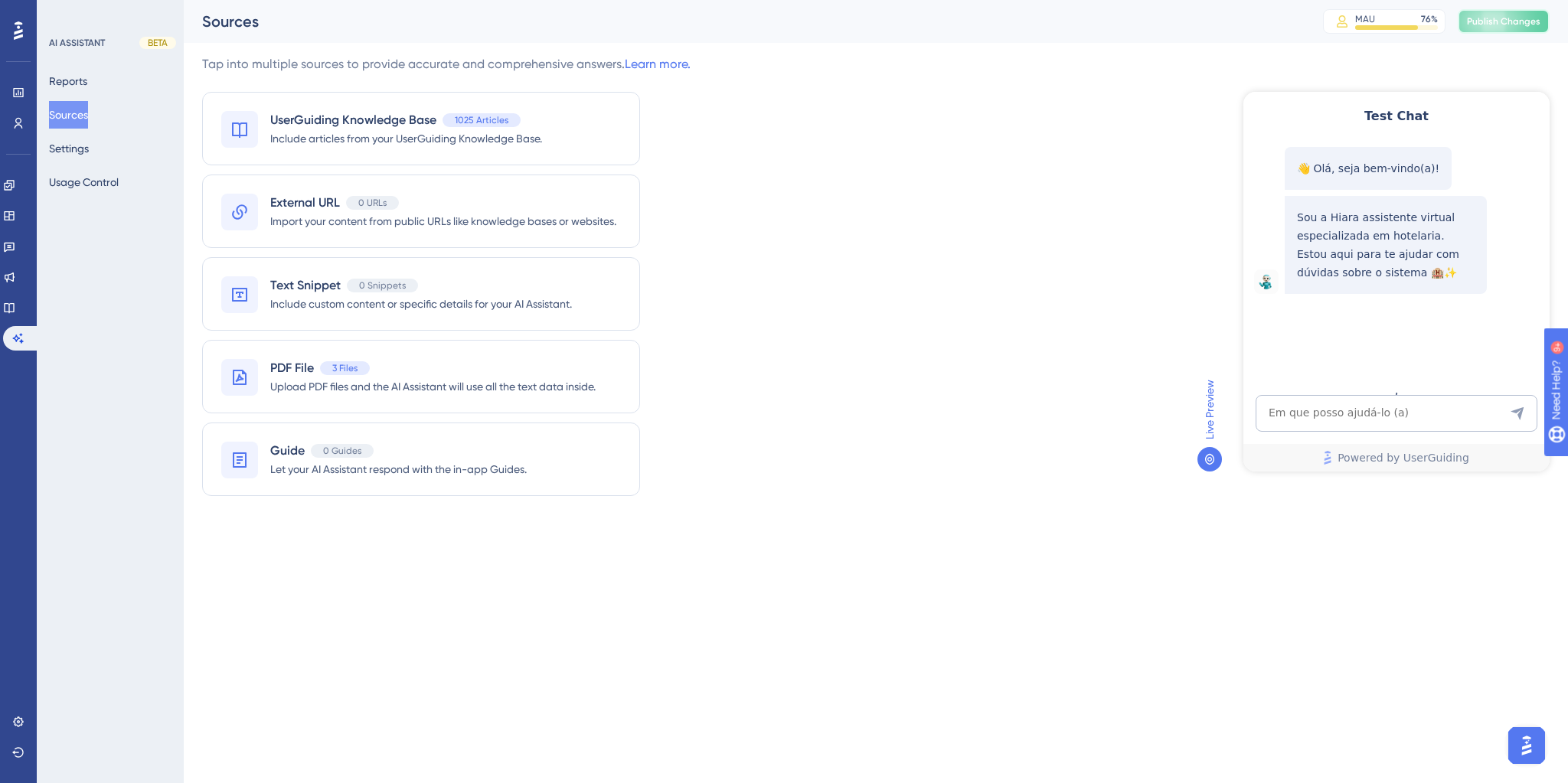
click at [1517, 33] on button "Publish Changes" at bounding box center [1503, 21] width 92 height 24
click at [1324, 419] on textarea "AI Assistant Text Input" at bounding box center [1396, 412] width 282 height 36
paste textarea "modulo de evento não ativado, como ativar?"
type textarea "modulo de evento não ativado, como ativar?"
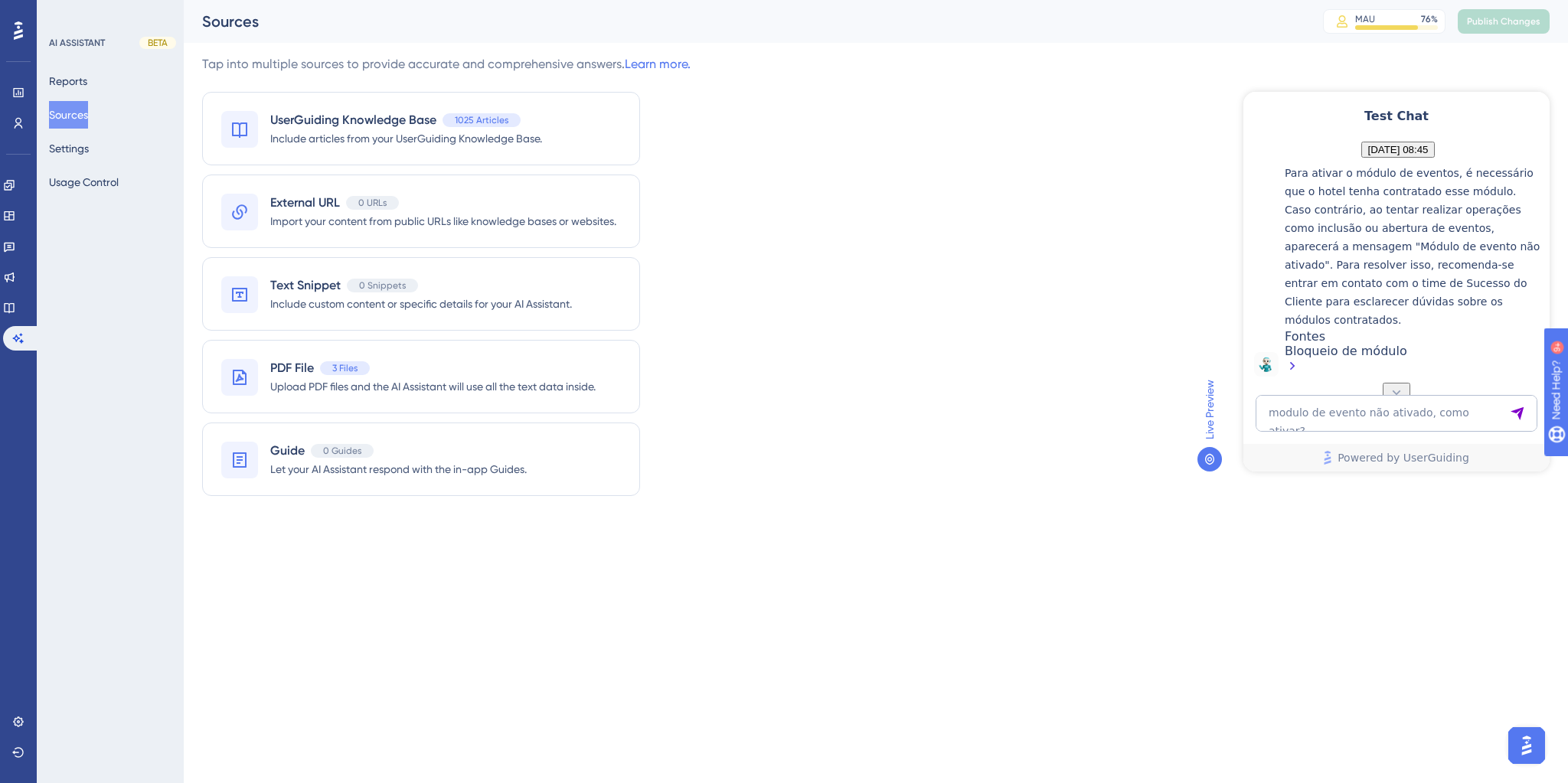
scroll to position [304, 0]
click at [1331, 400] on textarea "modulo de evento não ativado, como ativar?" at bounding box center [1396, 412] width 282 height 36
paste textarea "ativar governança mobile"
type textarea "ativar governança mobile"
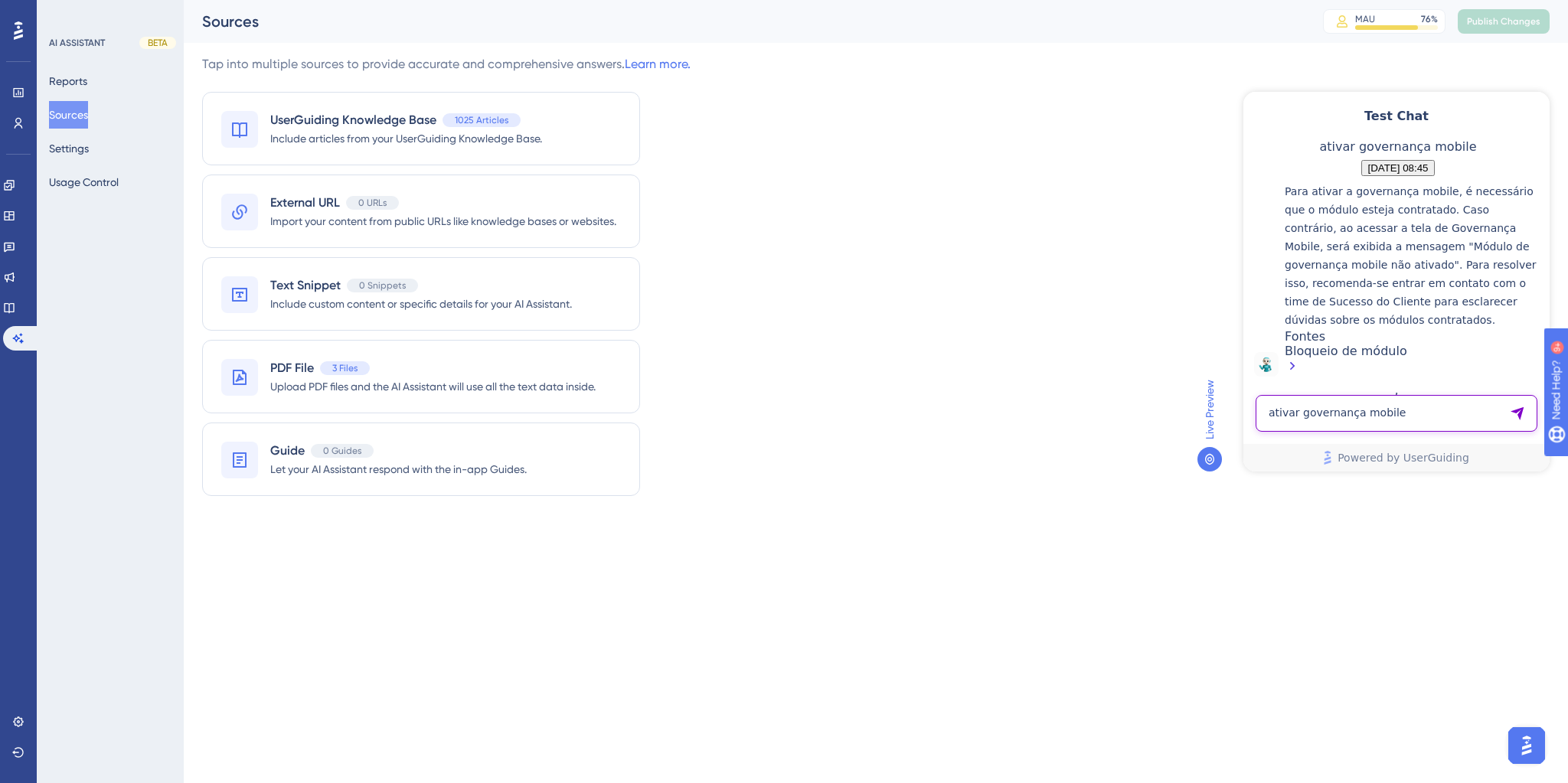
click at [1308, 401] on textarea "ativar governança mobile" at bounding box center [1396, 412] width 282 height 36
paste textarea "relatorio de compras e vendas"
type textarea "relatorio de compras e vendas"
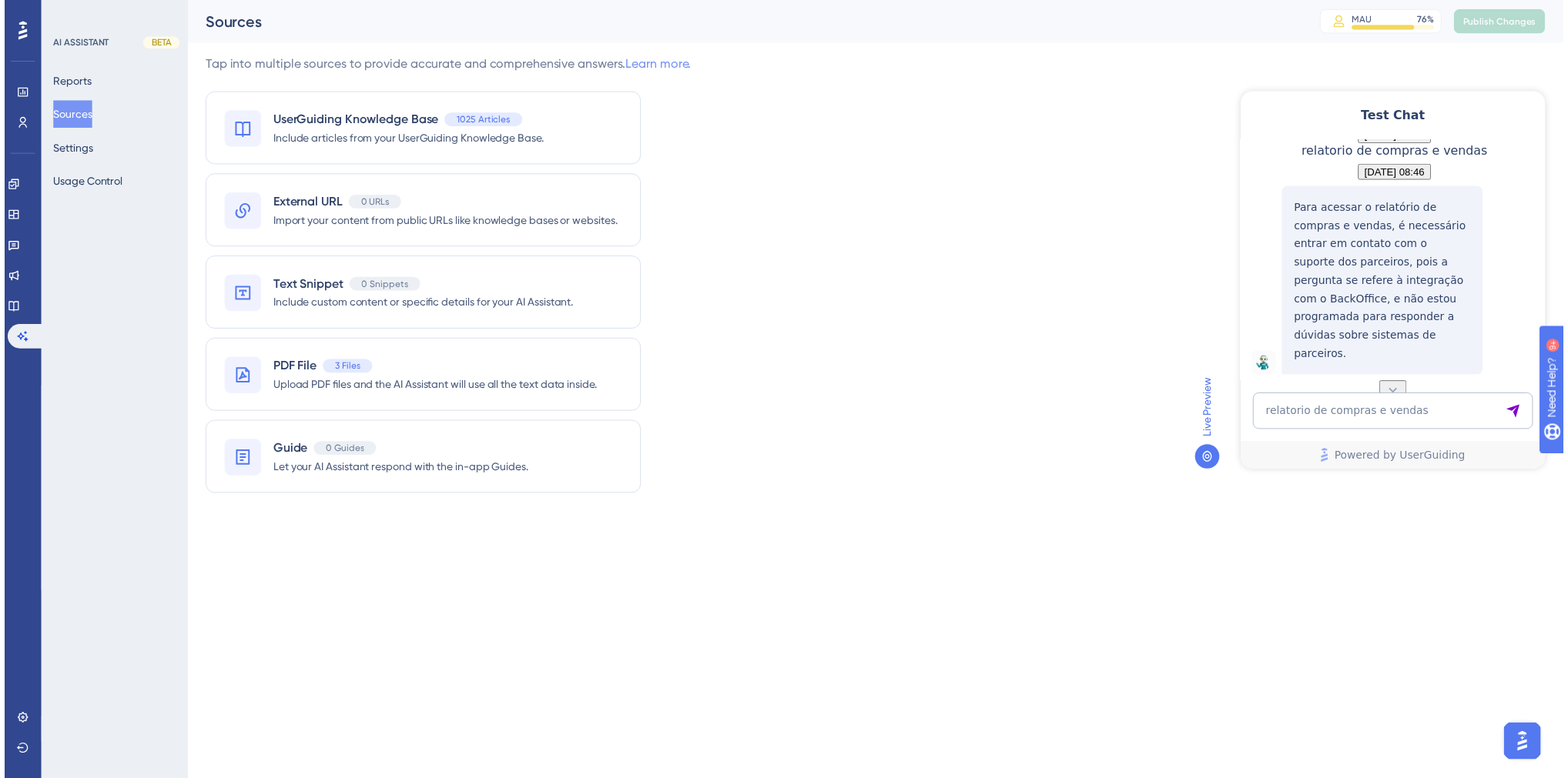
scroll to position [942, 0]
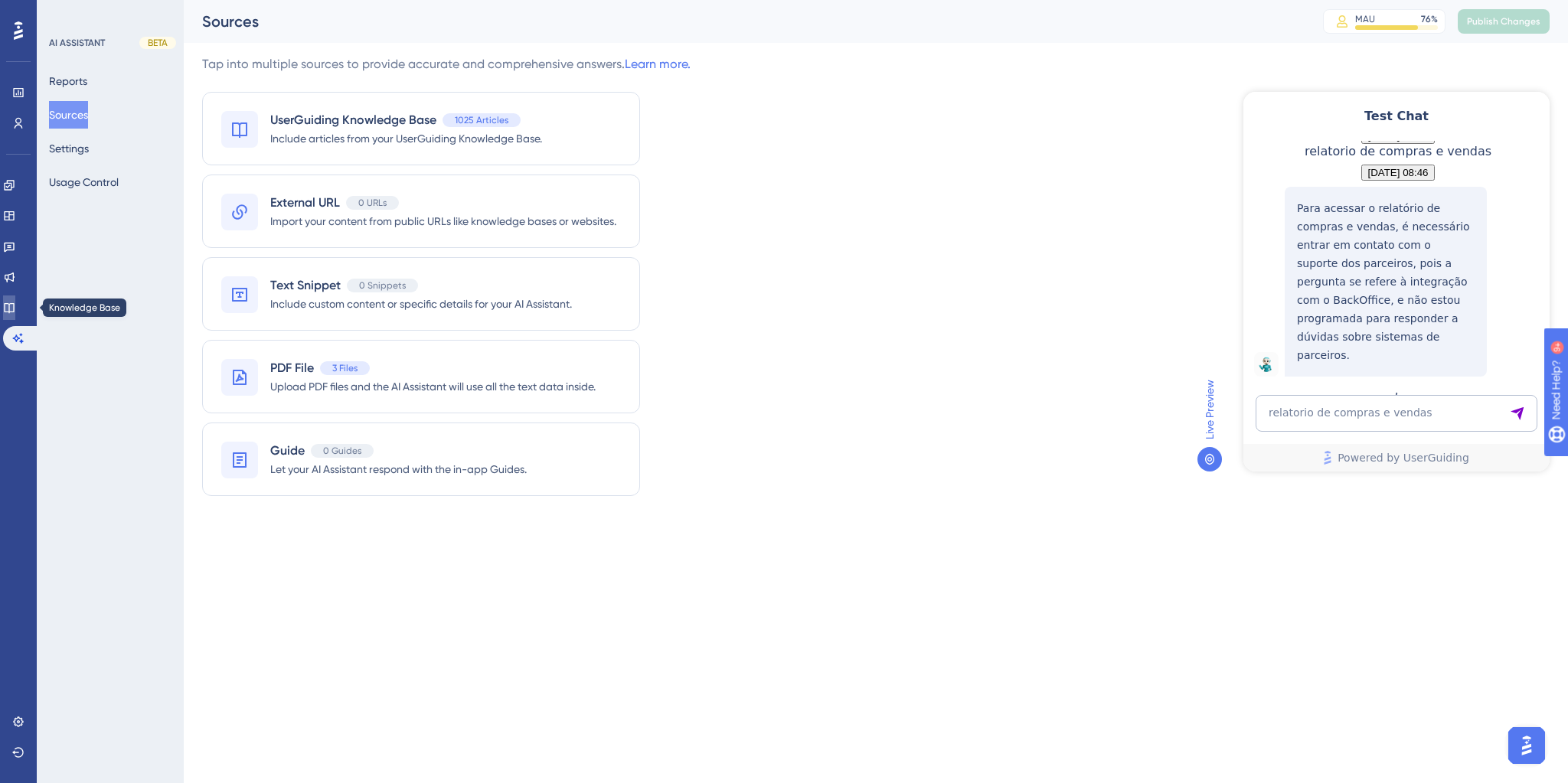
click at [14, 309] on icon at bounding box center [8, 308] width 10 height 10
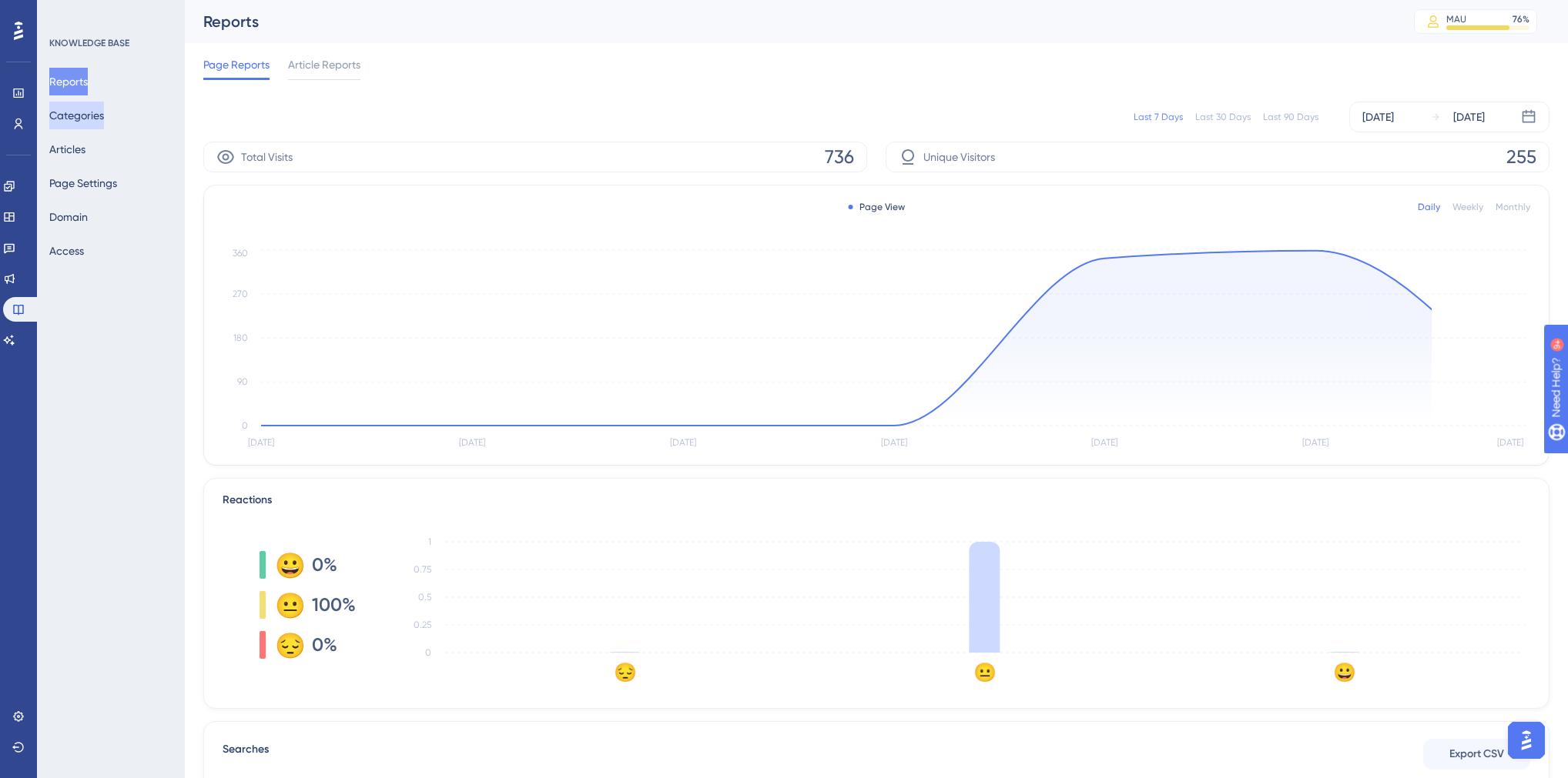
click at [93, 118] on button "Categories" at bounding box center [77, 116] width 54 height 28
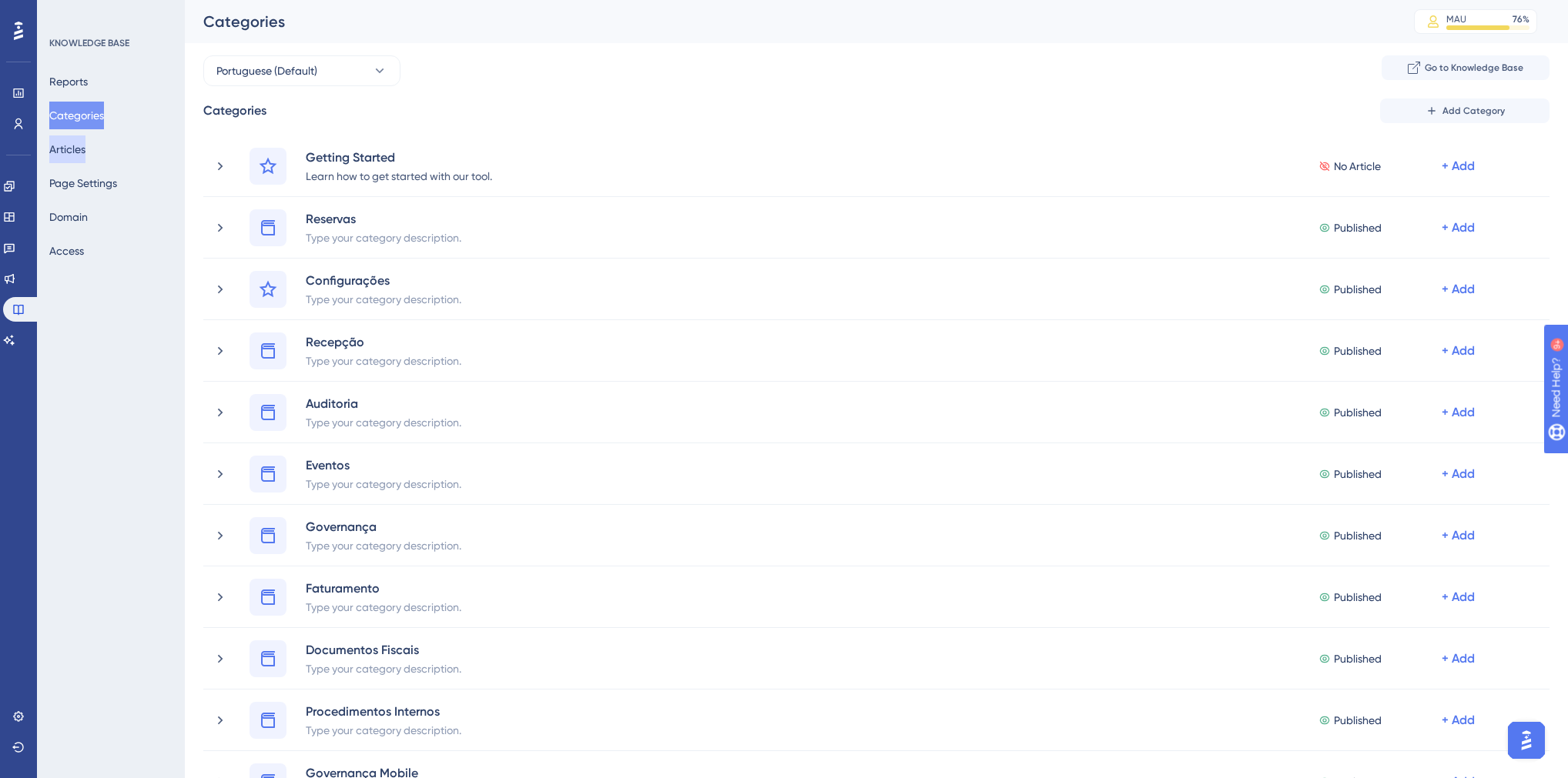
click at [85, 153] on button "Articles" at bounding box center [67, 150] width 37 height 28
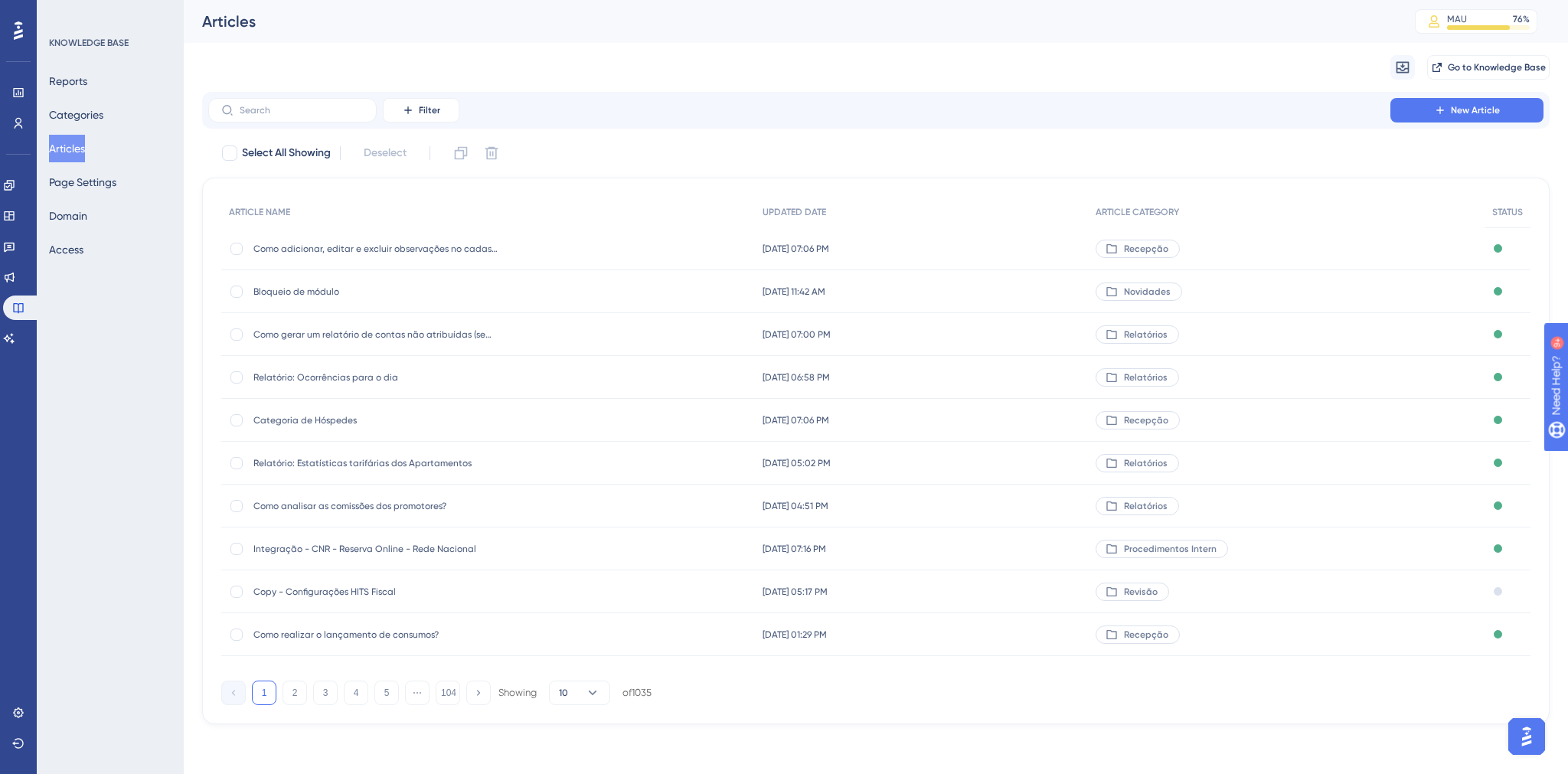
click at [284, 138] on div "Filter New Article Select All Showing Deselect ARTICLE NAME UPDATED DATE ARTICL…" at bounding box center [875, 408] width 1347 height 632
click at [282, 119] on label at bounding box center [292, 110] width 169 height 24
click at [282, 115] on input "text" at bounding box center [301, 111] width 124 height 11
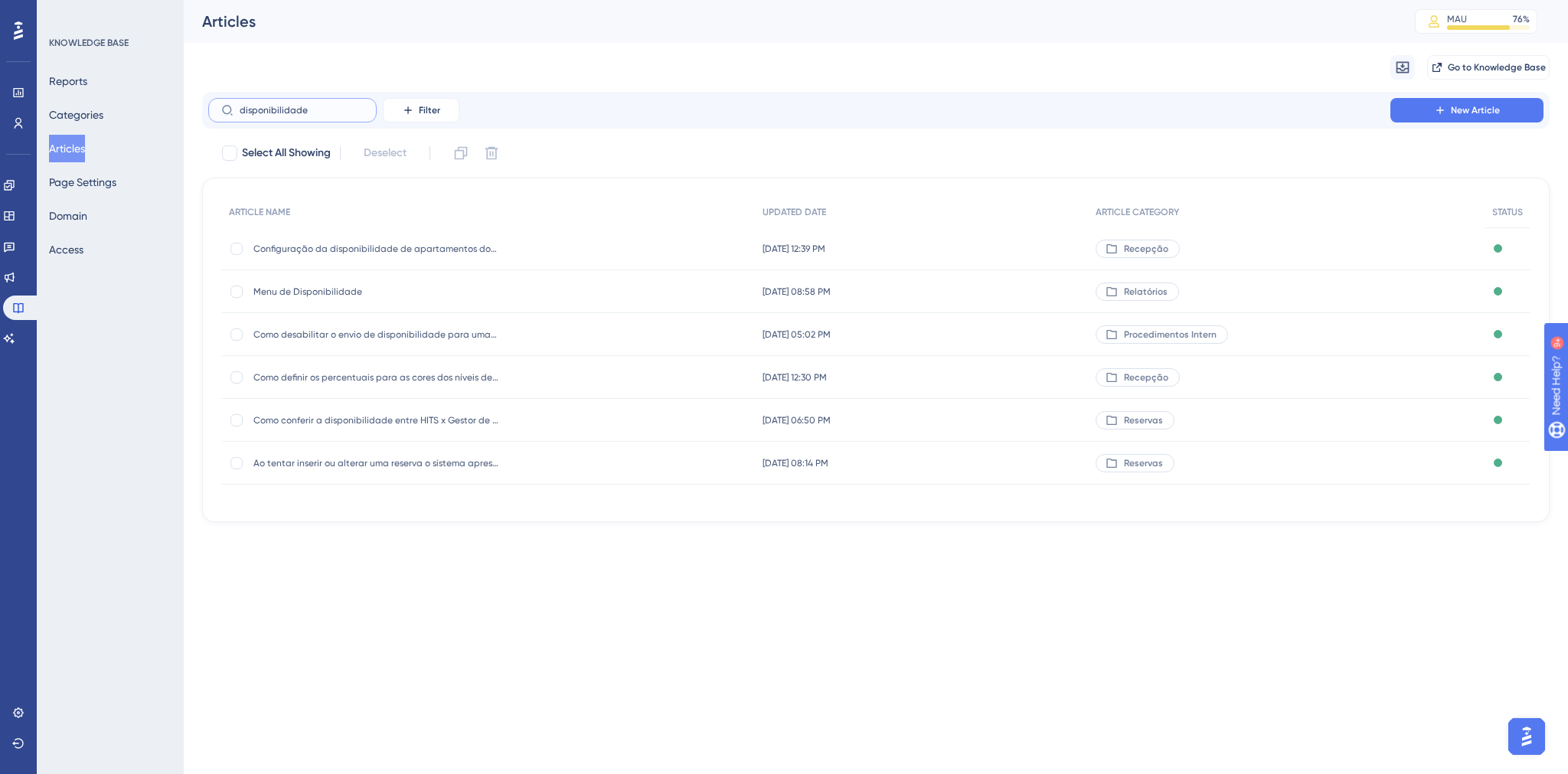
type input "disponibilidade"
click at [318, 297] on span "Menu de Disponibilidade" at bounding box center [375, 292] width 245 height 12
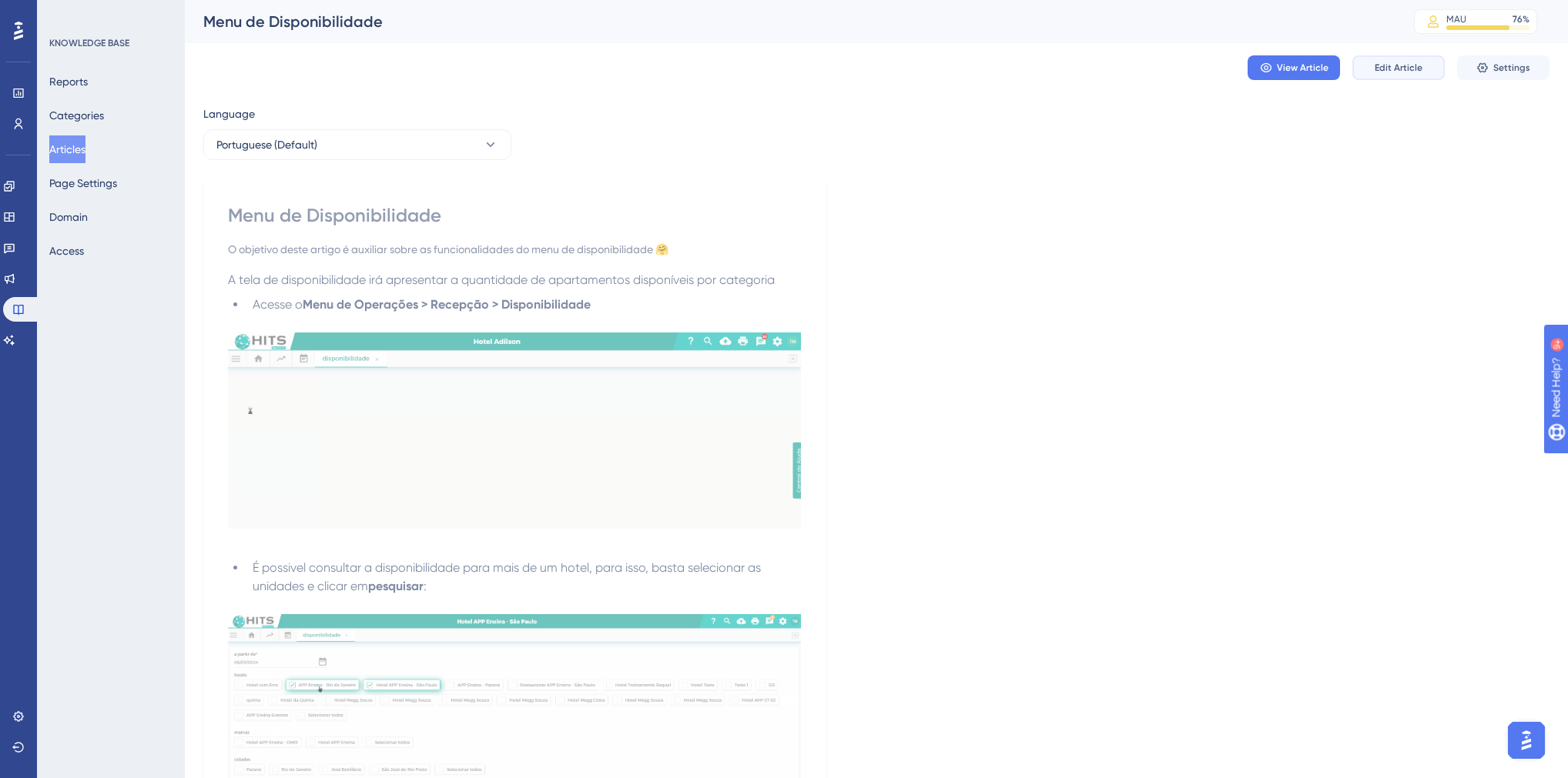
click at [1407, 66] on span "Edit Article" at bounding box center [1398, 67] width 48 height 12
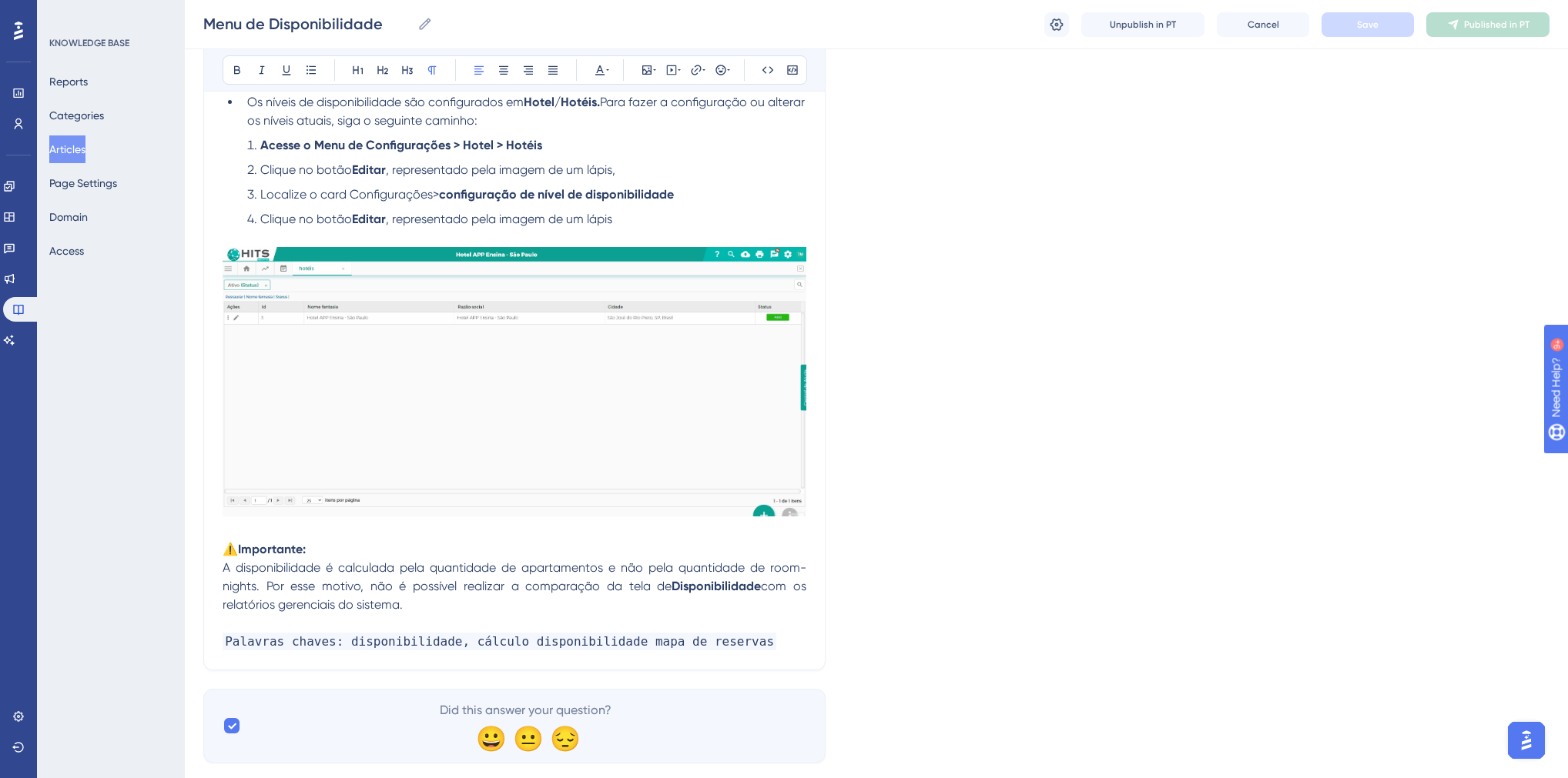
scroll to position [1517, 0]
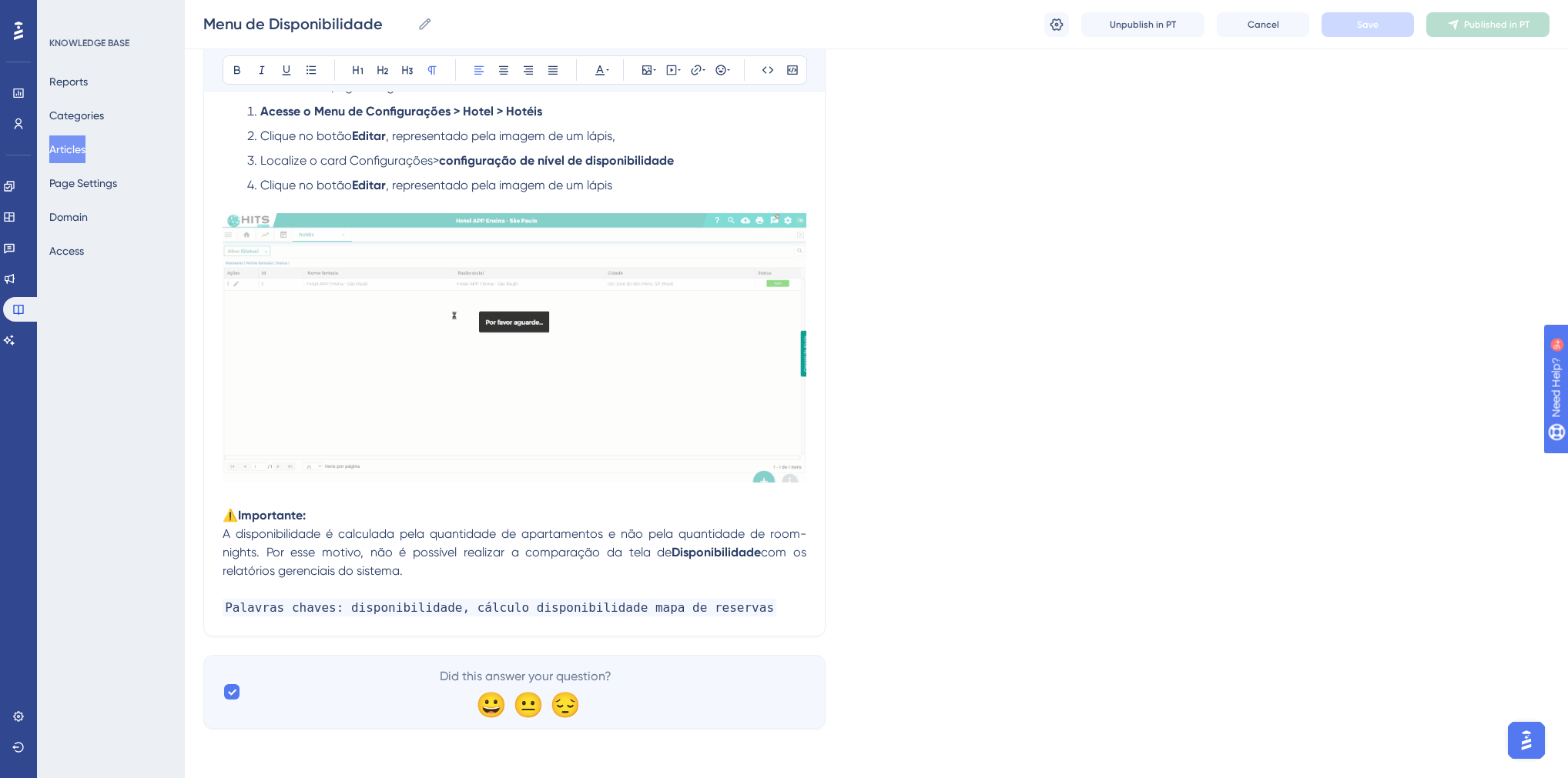
click at [457, 572] on p "A disponibilidade é calculada pela quantidade de apartamentos e não pela quanti…" at bounding box center [514, 552] width 584 height 55
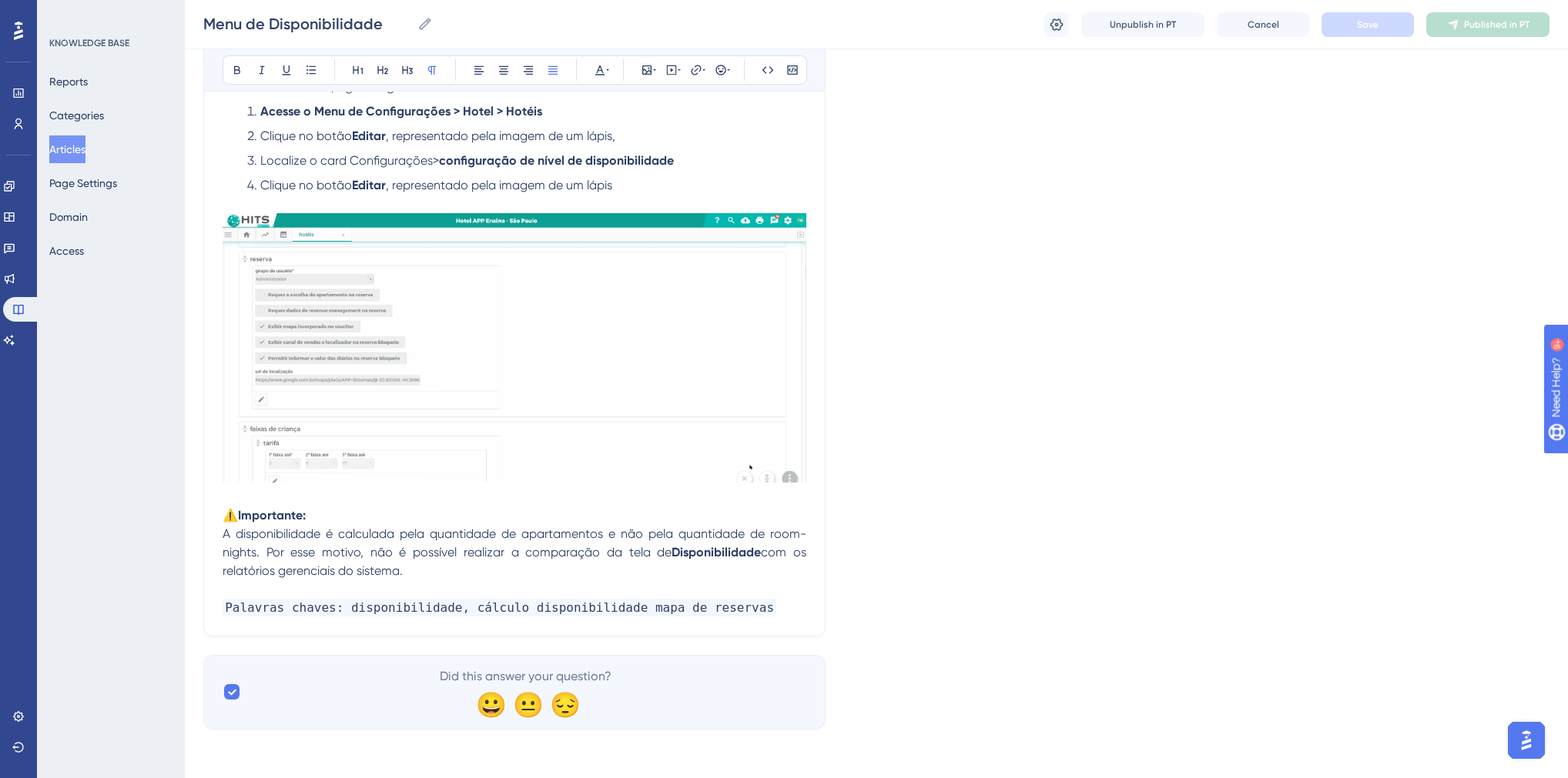
click at [435, 573] on p "A disponibilidade é calculada pela quantidade de apartamentos e não pela quanti…" at bounding box center [514, 552] width 584 height 55
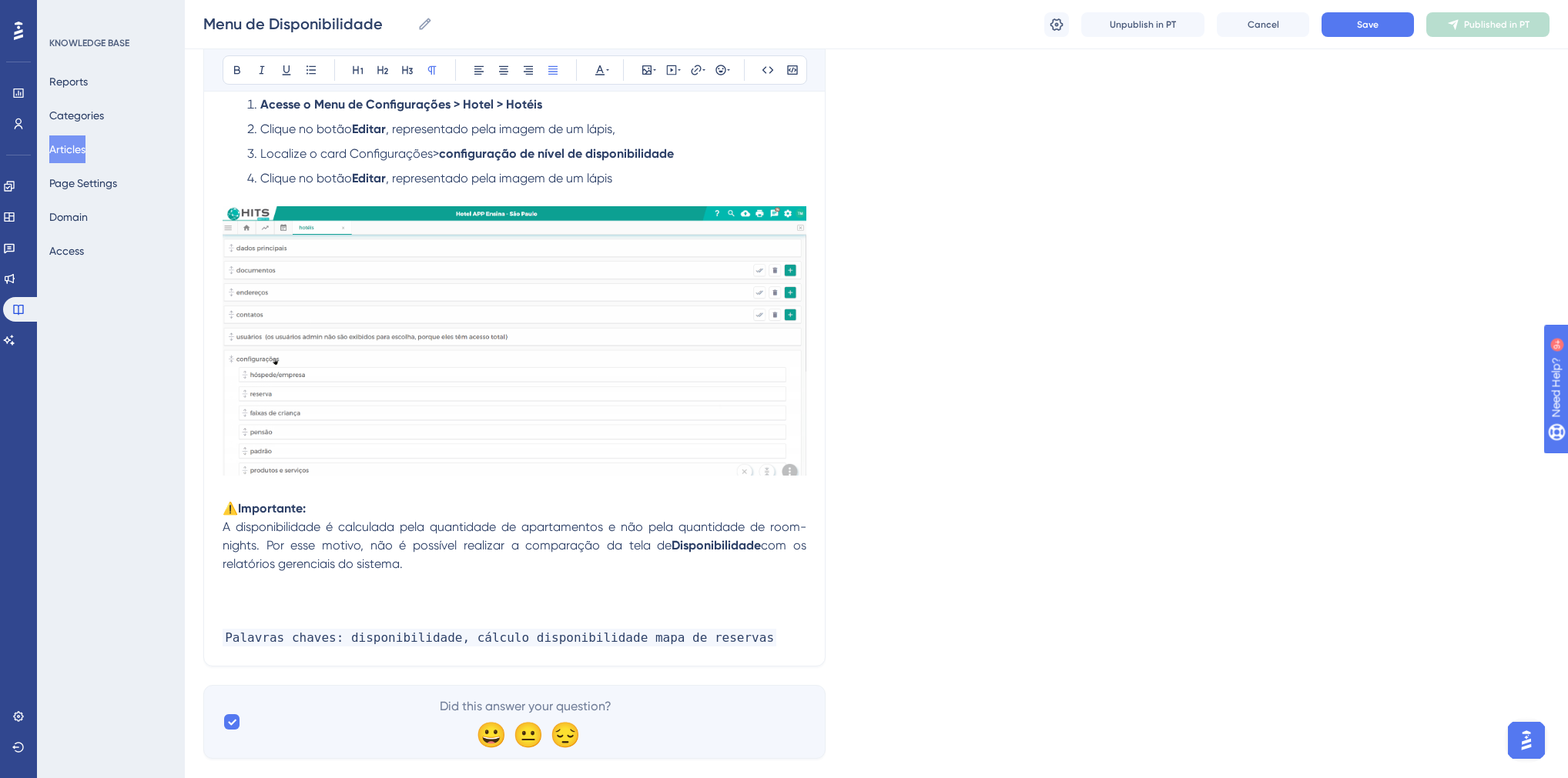
drag, startPoint x: 225, startPoint y: 517, endPoint x: 406, endPoint y: 574, distance: 189.8
copy div "⚠️Importante: A disponibilidade é calculada pela quantidade de apartamentos e n…"
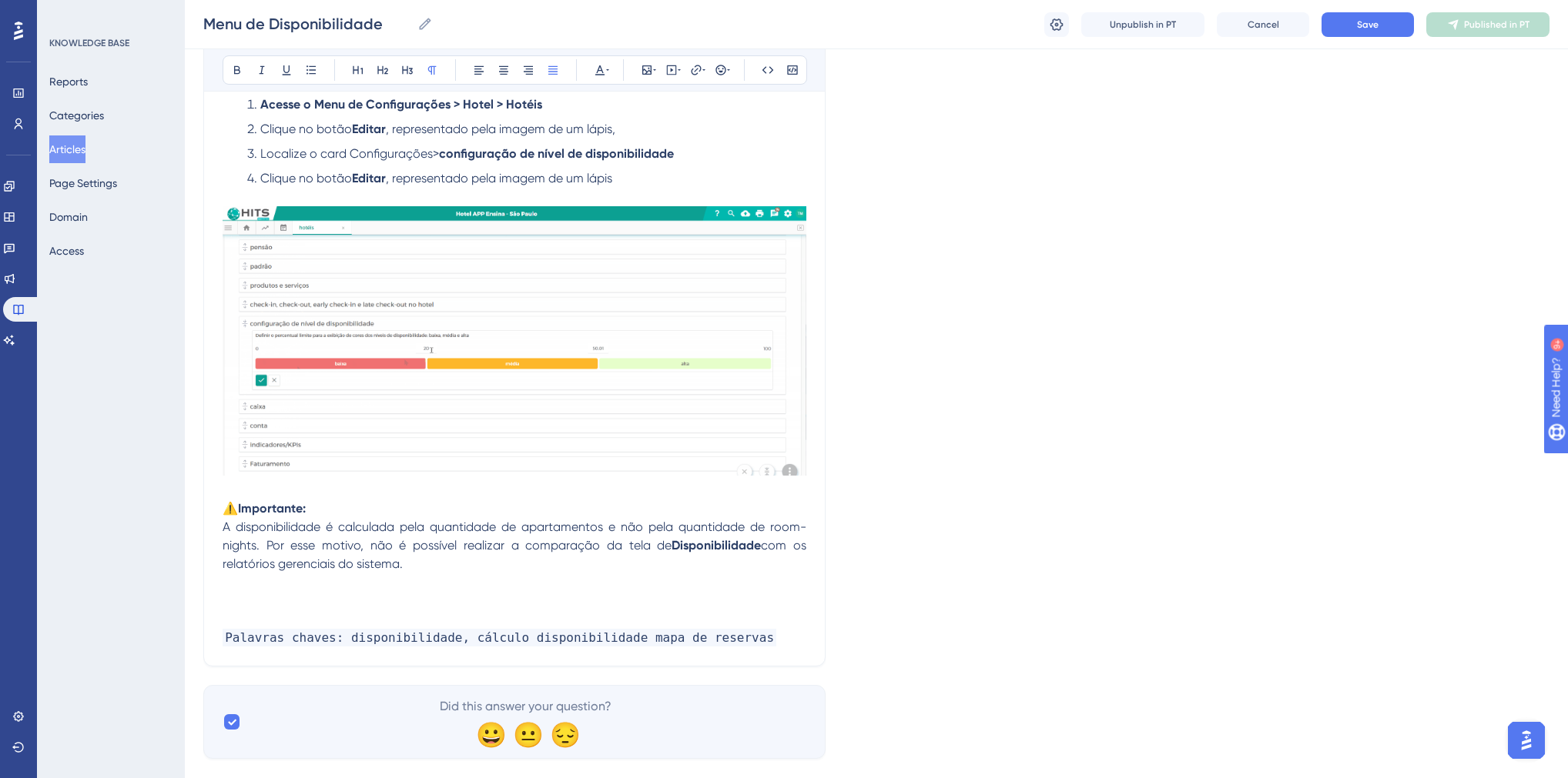
click at [370, 606] on p at bounding box center [514, 601] width 584 height 19
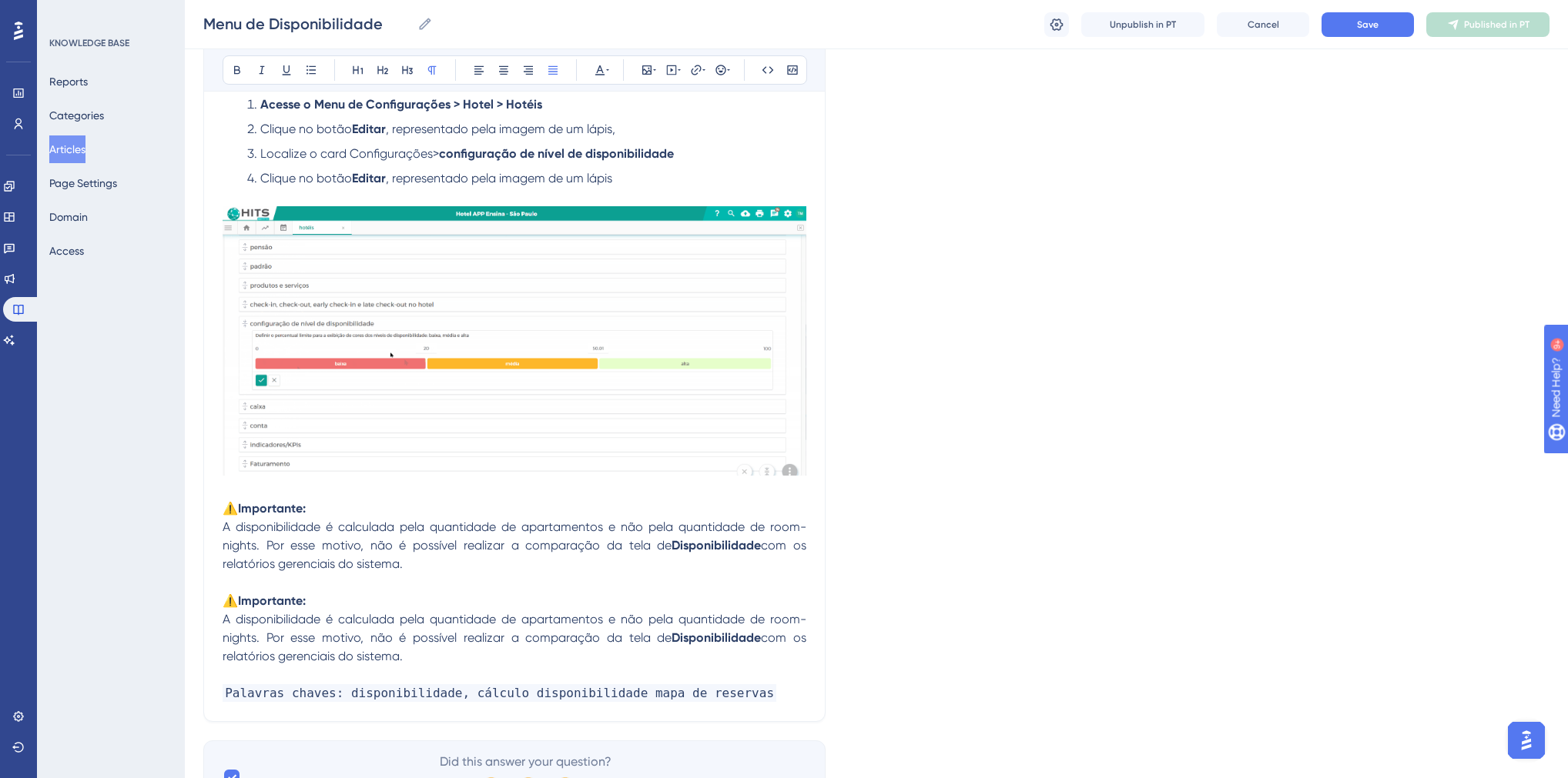
drag, startPoint x: 223, startPoint y: 625, endPoint x: 405, endPoint y: 668, distance: 187.0
click at [405, 666] on p "A disponibilidade é calculada pela quantidade de apartamentos e não pela quanti…" at bounding box center [514, 638] width 584 height 55
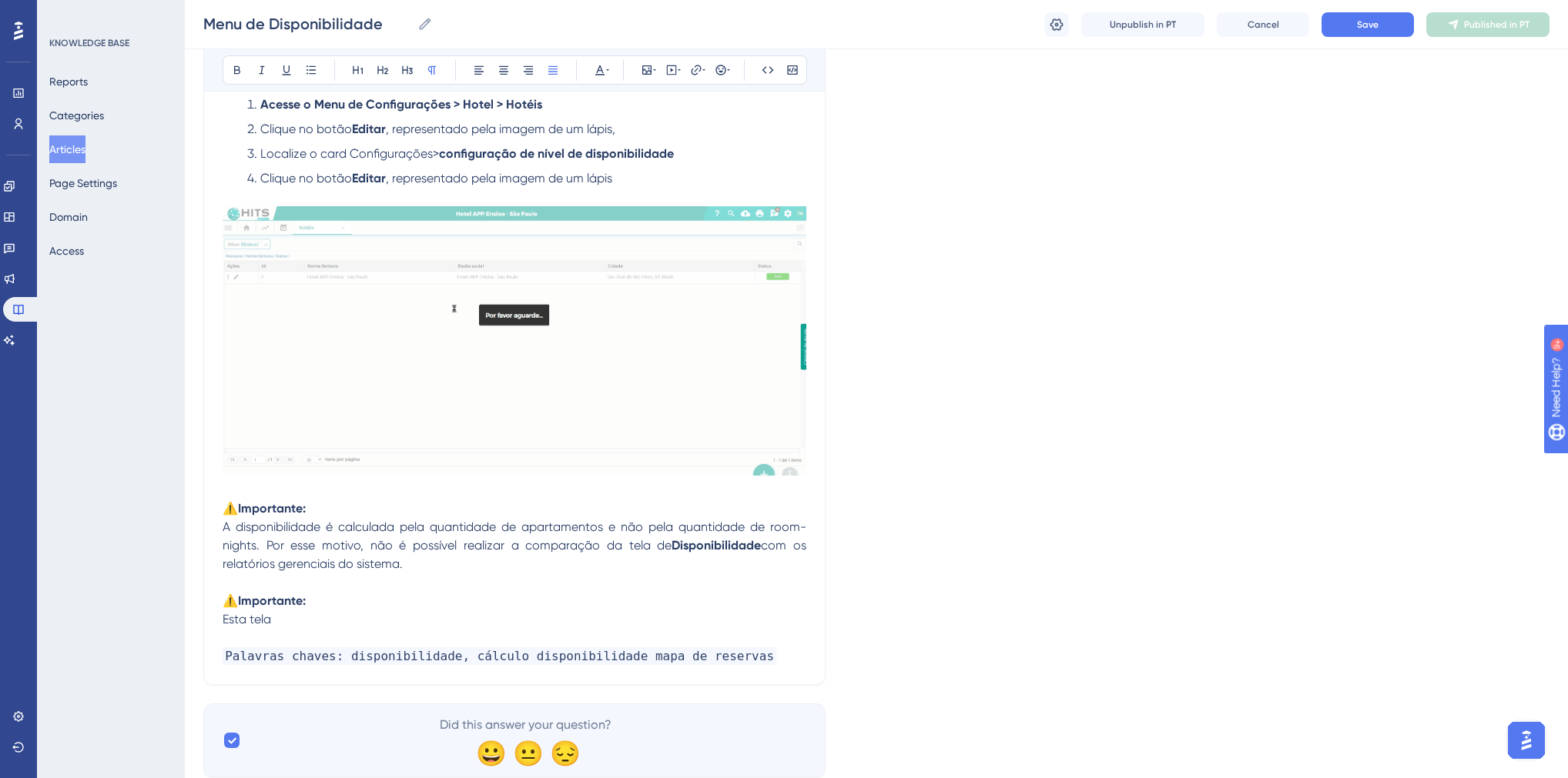
click at [314, 623] on p "Esta tela" at bounding box center [514, 620] width 584 height 19
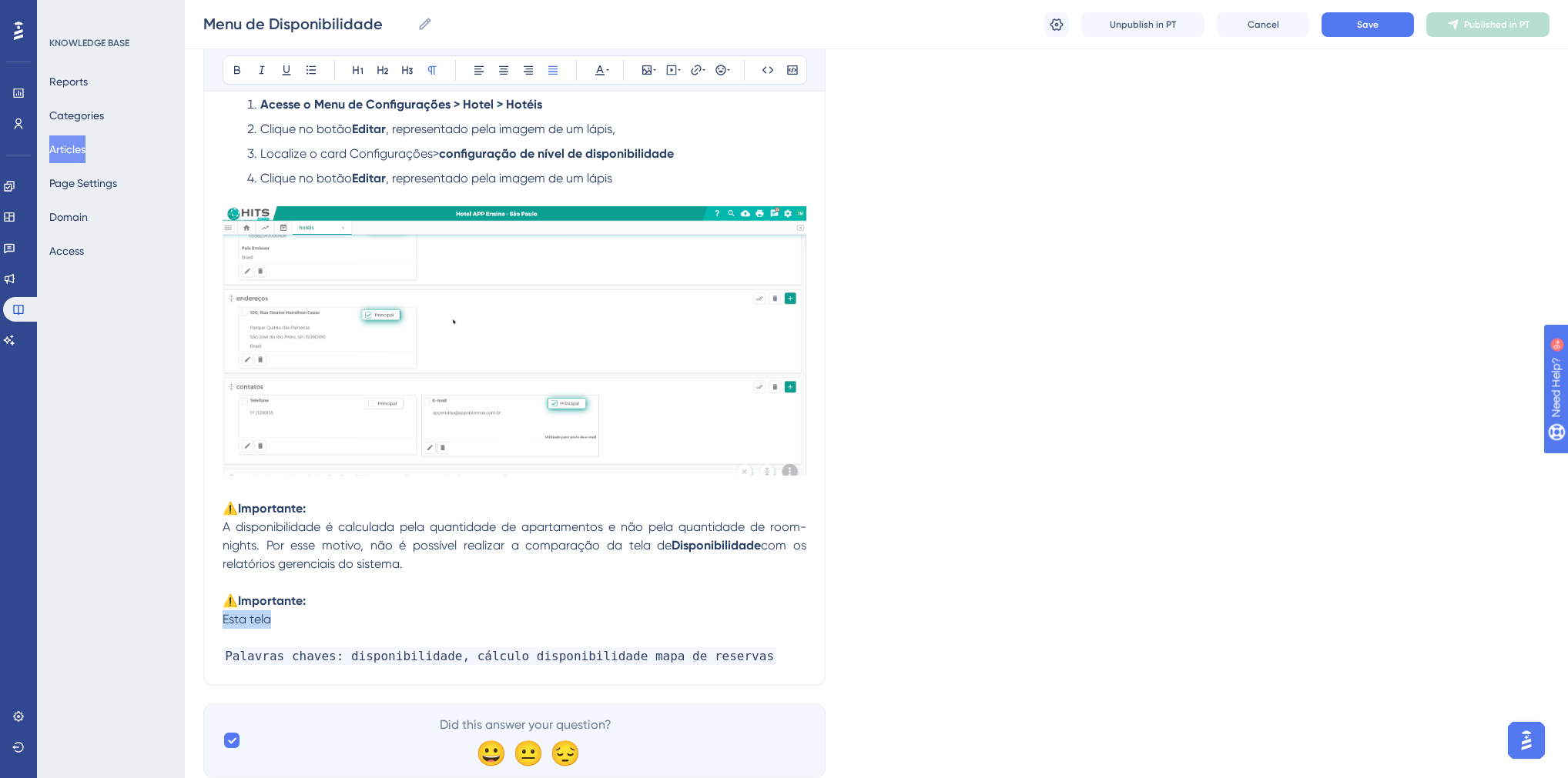
drag, startPoint x: 305, startPoint y: 625, endPoint x: 225, endPoint y: 629, distance: 80.1
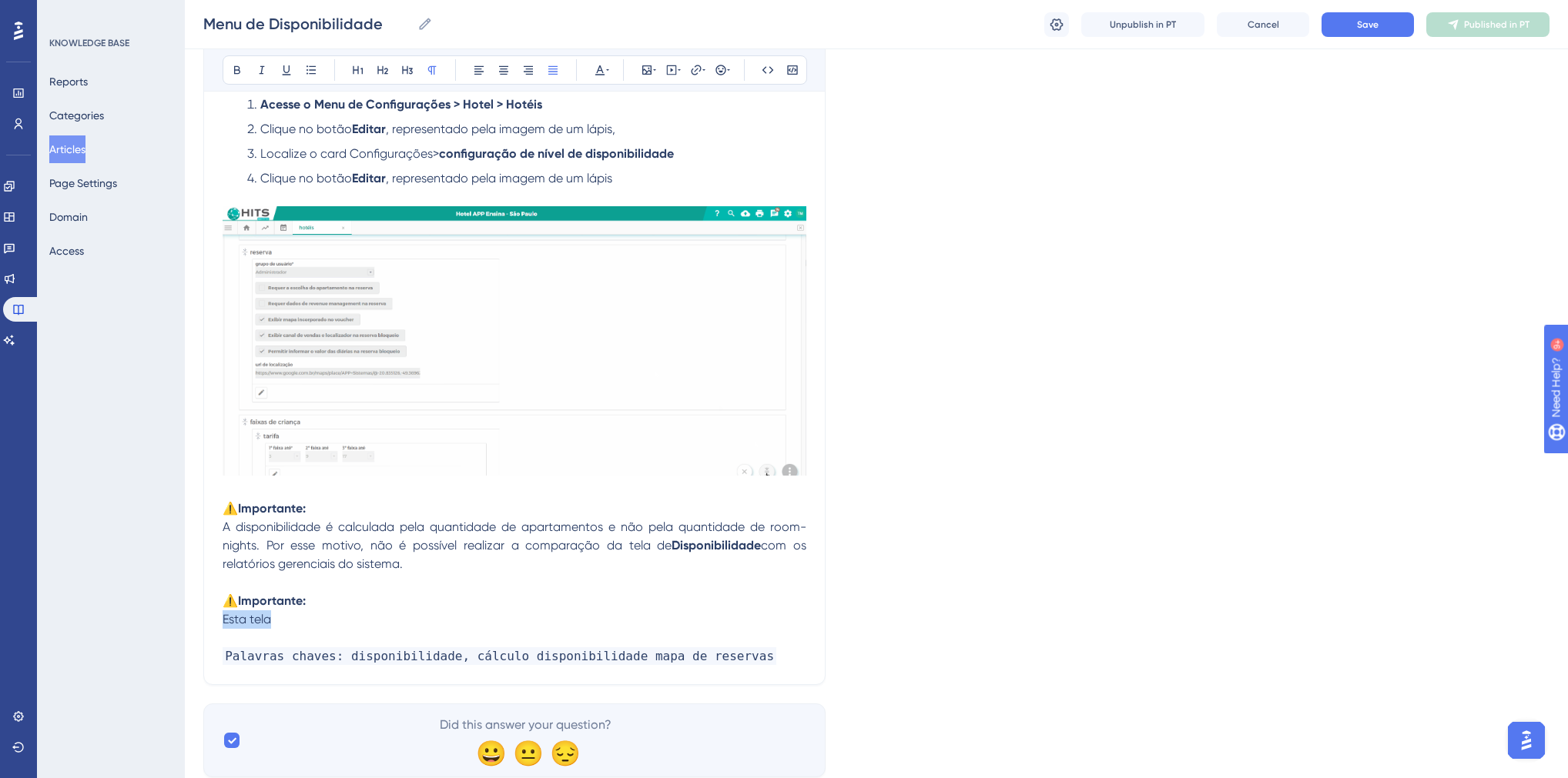
click at [225, 629] on p "Esta tela" at bounding box center [514, 620] width 584 height 19
